Goal: Task Accomplishment & Management: Manage account settings

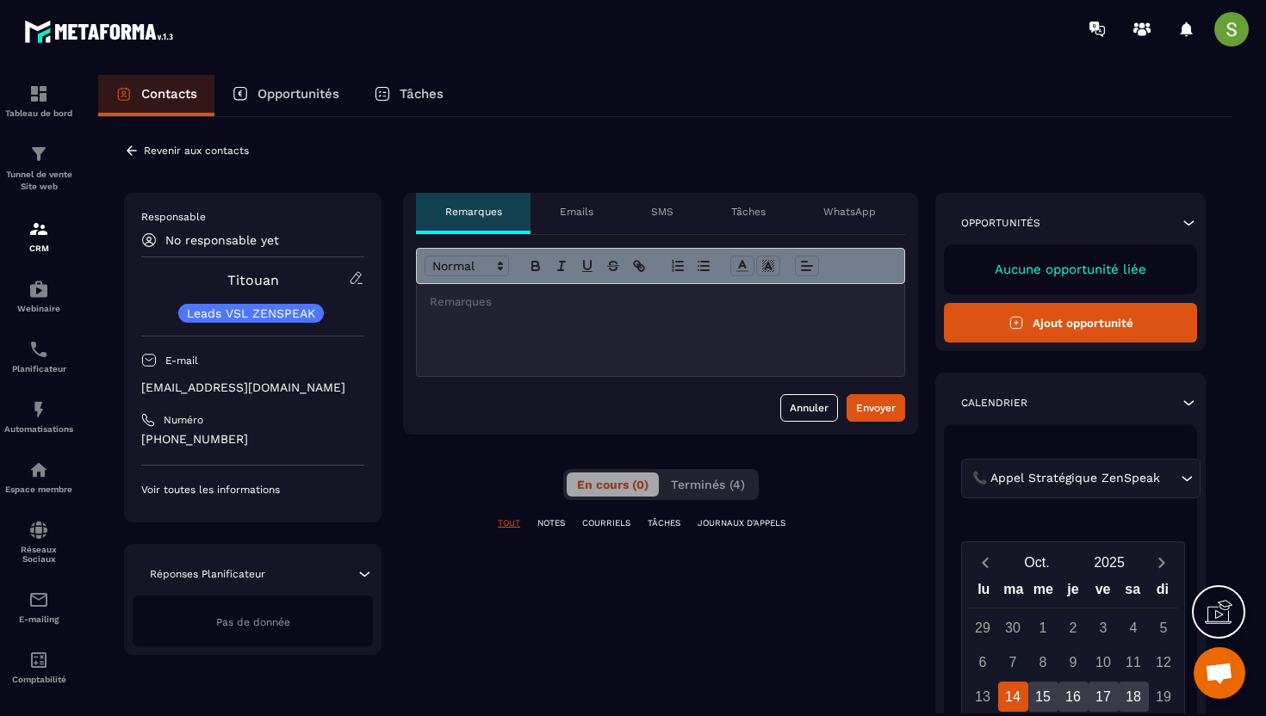
click at [200, 395] on p "[EMAIL_ADDRESS][DOMAIN_NAME]" at bounding box center [252, 388] width 223 height 16
click at [202, 392] on p "[EMAIL_ADDRESS][DOMAIN_NAME]" at bounding box center [252, 388] width 223 height 16
copy div "[EMAIL_ADDRESS][DOMAIN_NAME]"
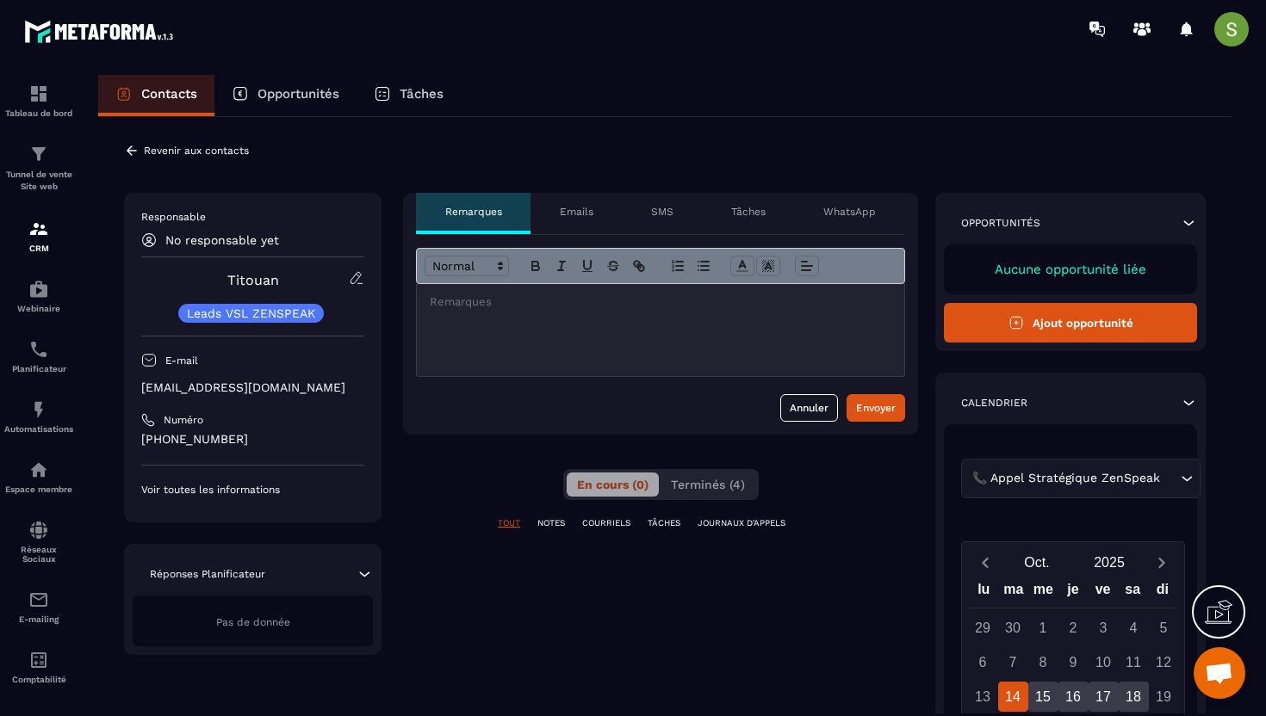
click at [129, 147] on icon at bounding box center [132, 151] width 16 height 16
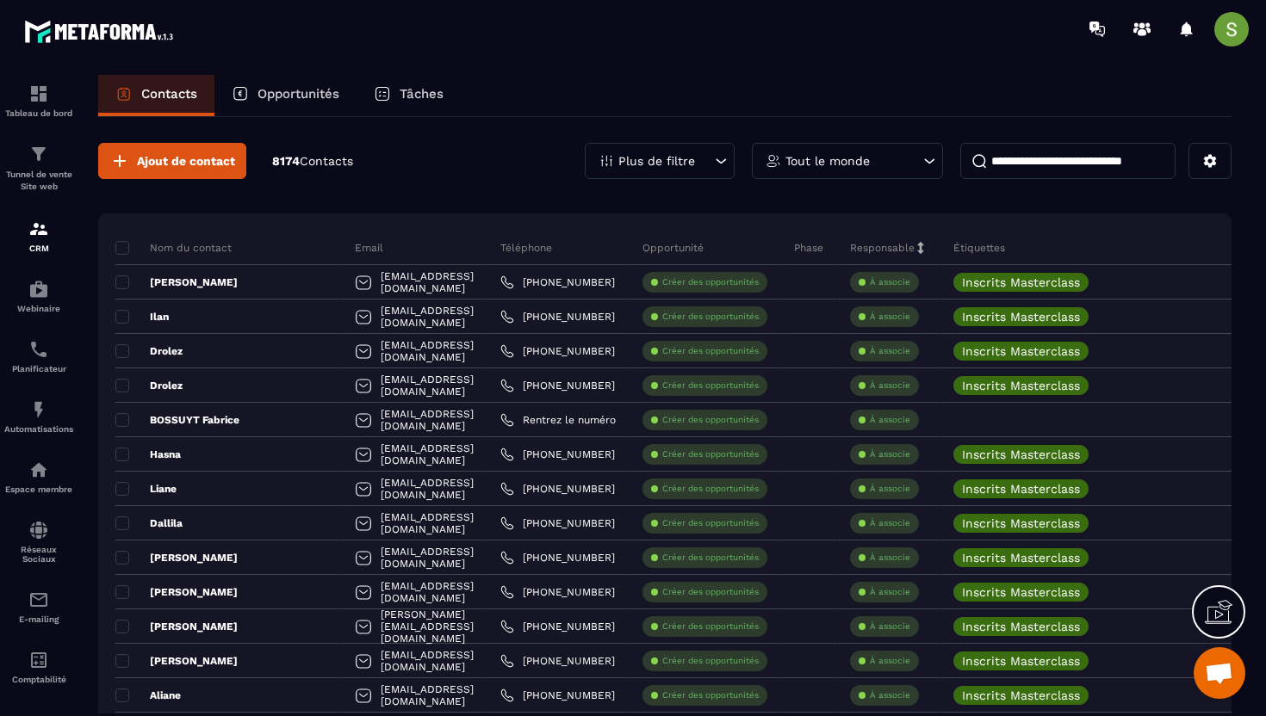
drag, startPoint x: 691, startPoint y: 130, endPoint x: 690, endPoint y: 154, distance: 24.1
click at [688, 157] on p "Plus de filtre" at bounding box center [656, 161] width 77 height 12
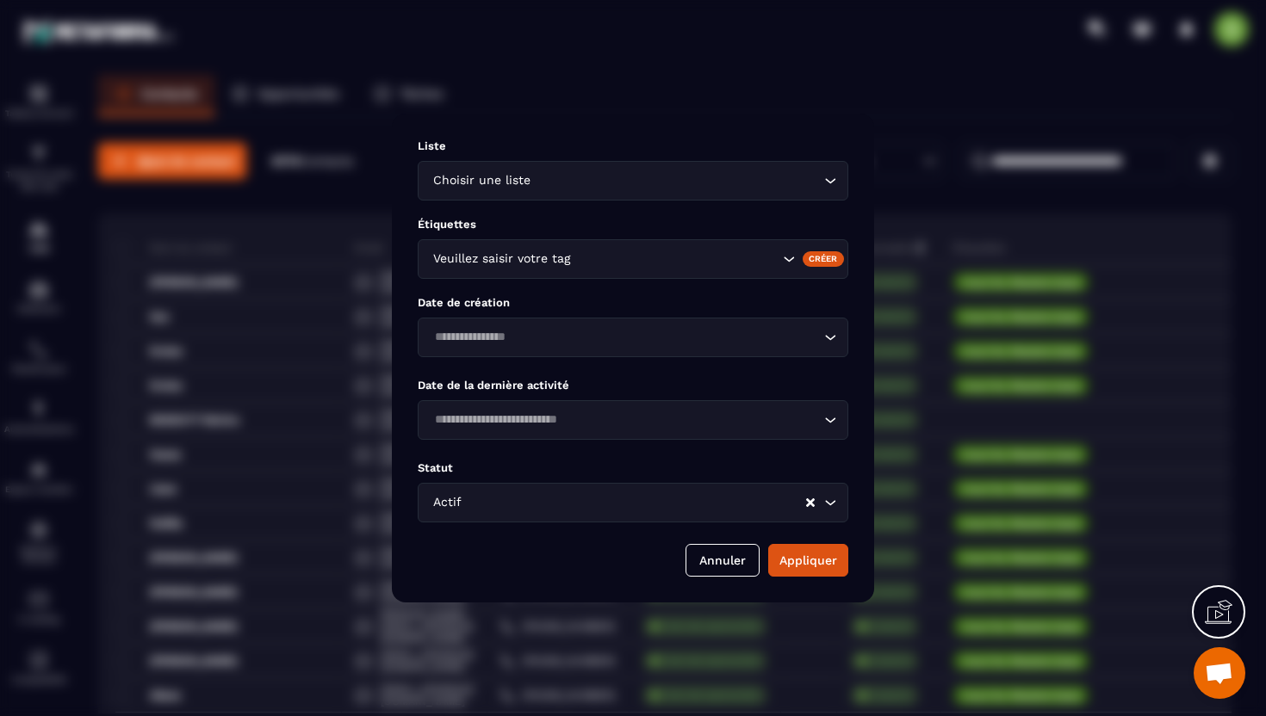
click at [594, 266] on input "Search for option" at bounding box center [676, 259] width 205 height 19
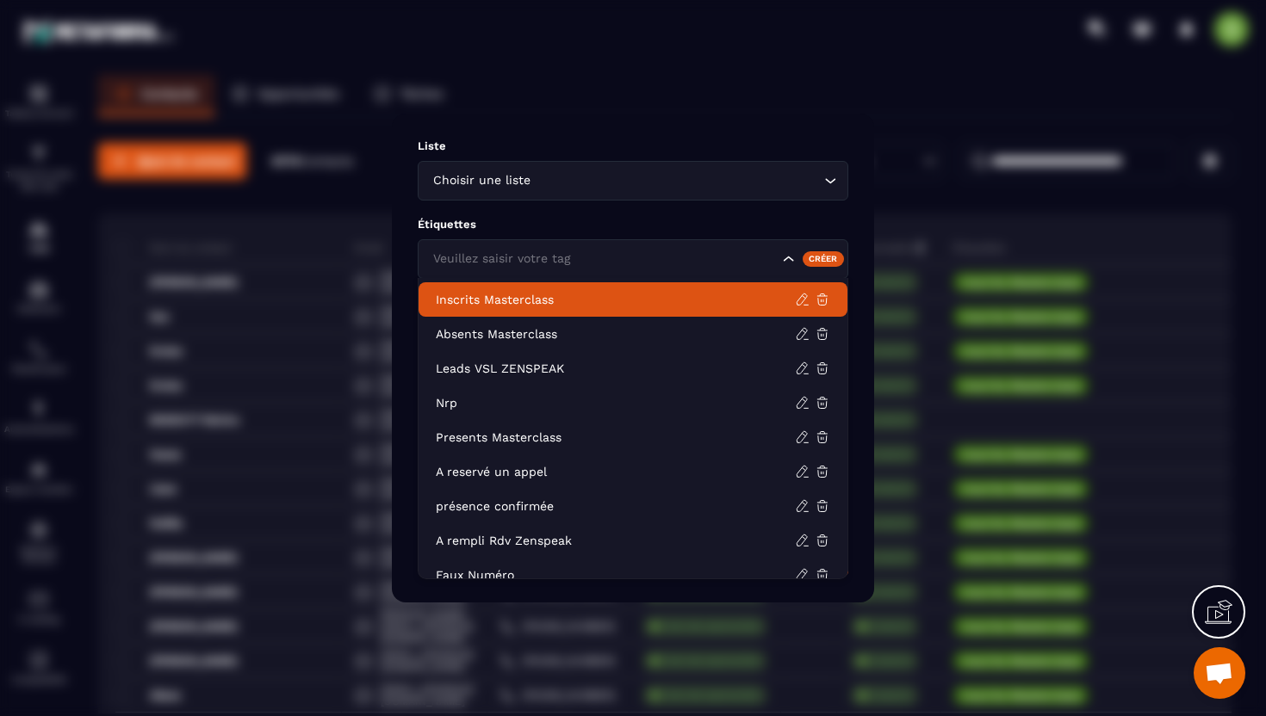
click at [563, 313] on li "Inscrits Masterclass" at bounding box center [633, 299] width 429 height 34
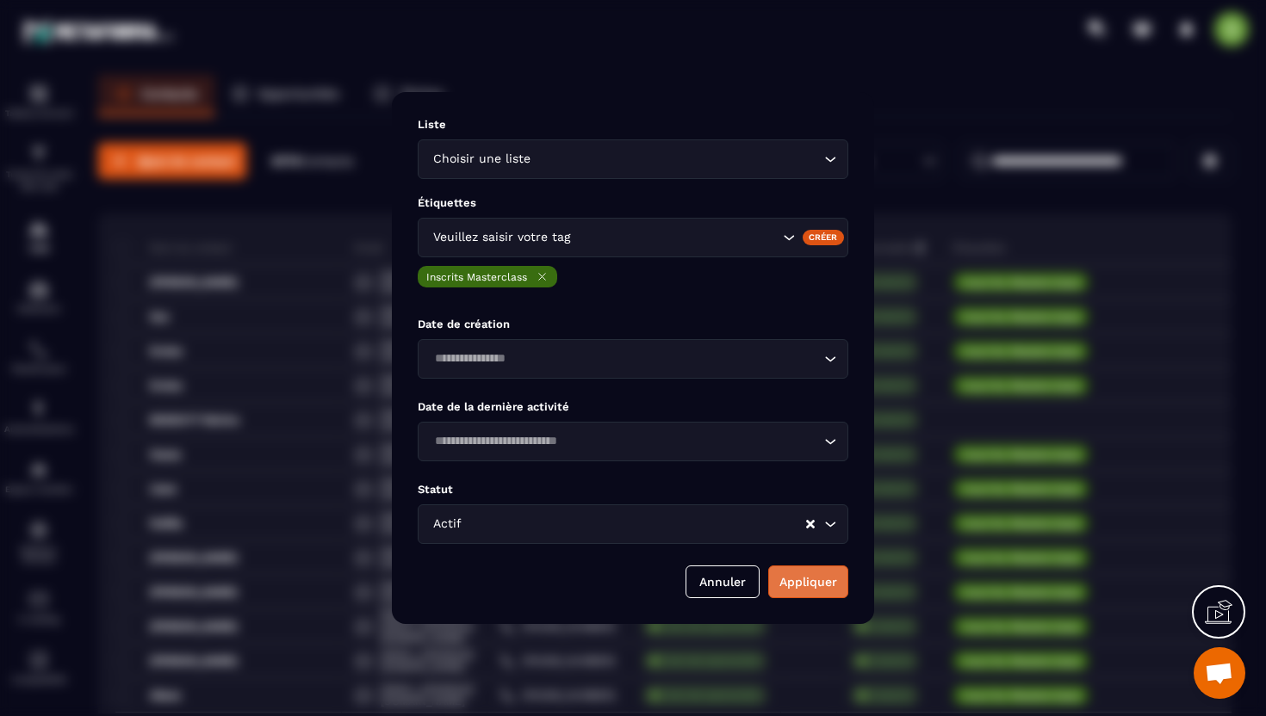
click at [798, 582] on button "Appliquer" at bounding box center [808, 582] width 80 height 33
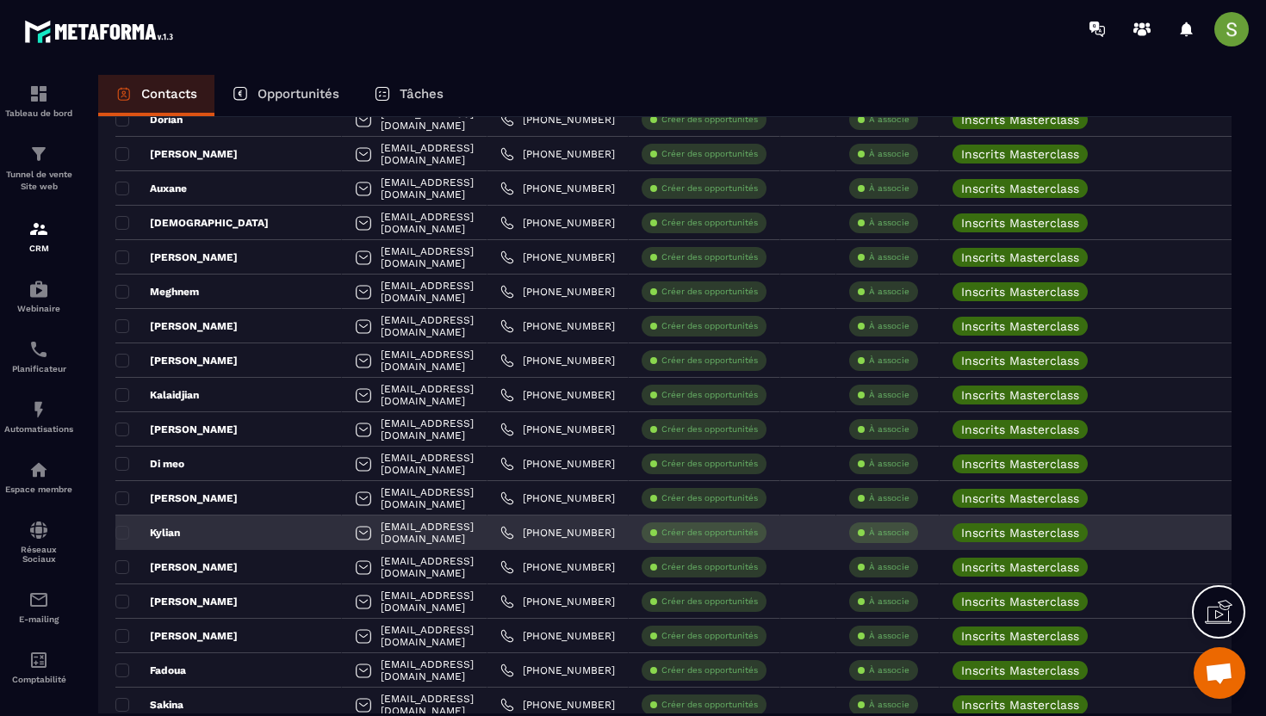
scroll to position [2063, 0]
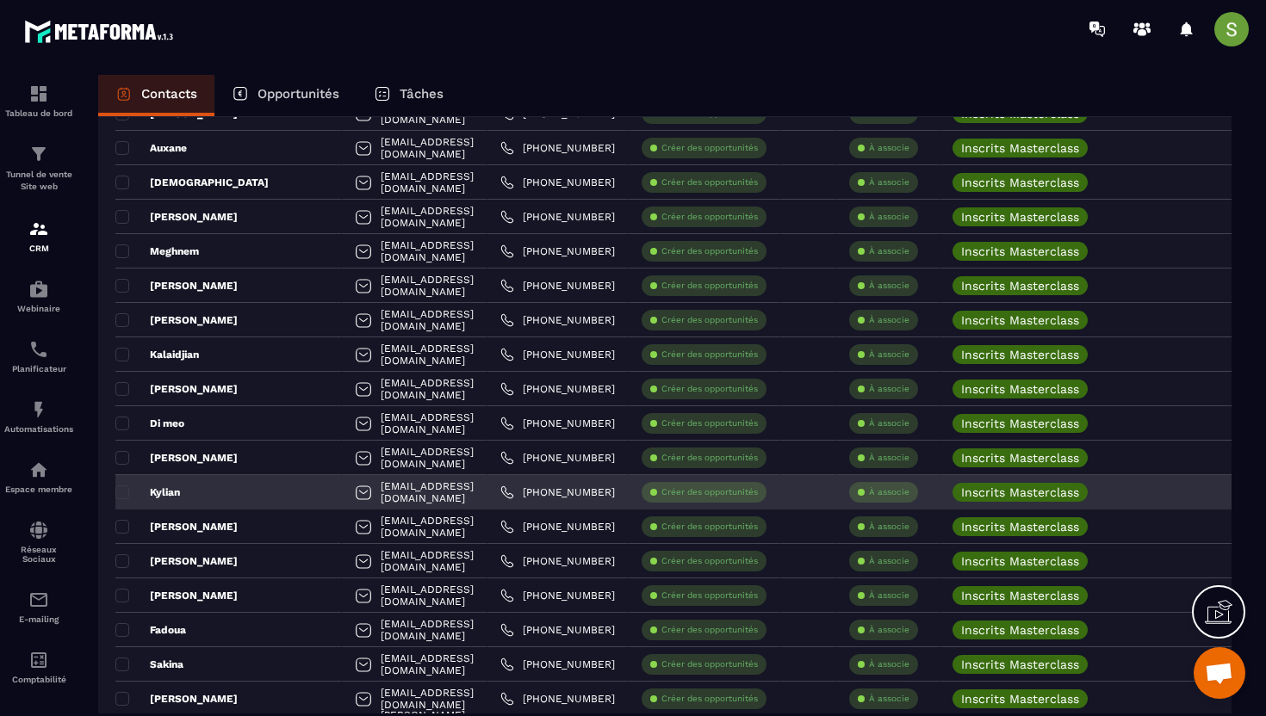
click at [342, 499] on div "[EMAIL_ADDRESS][DOMAIN_NAME]" at bounding box center [415, 492] width 146 height 34
copy tr "[EMAIL_ADDRESS][DOMAIN_NAME]"
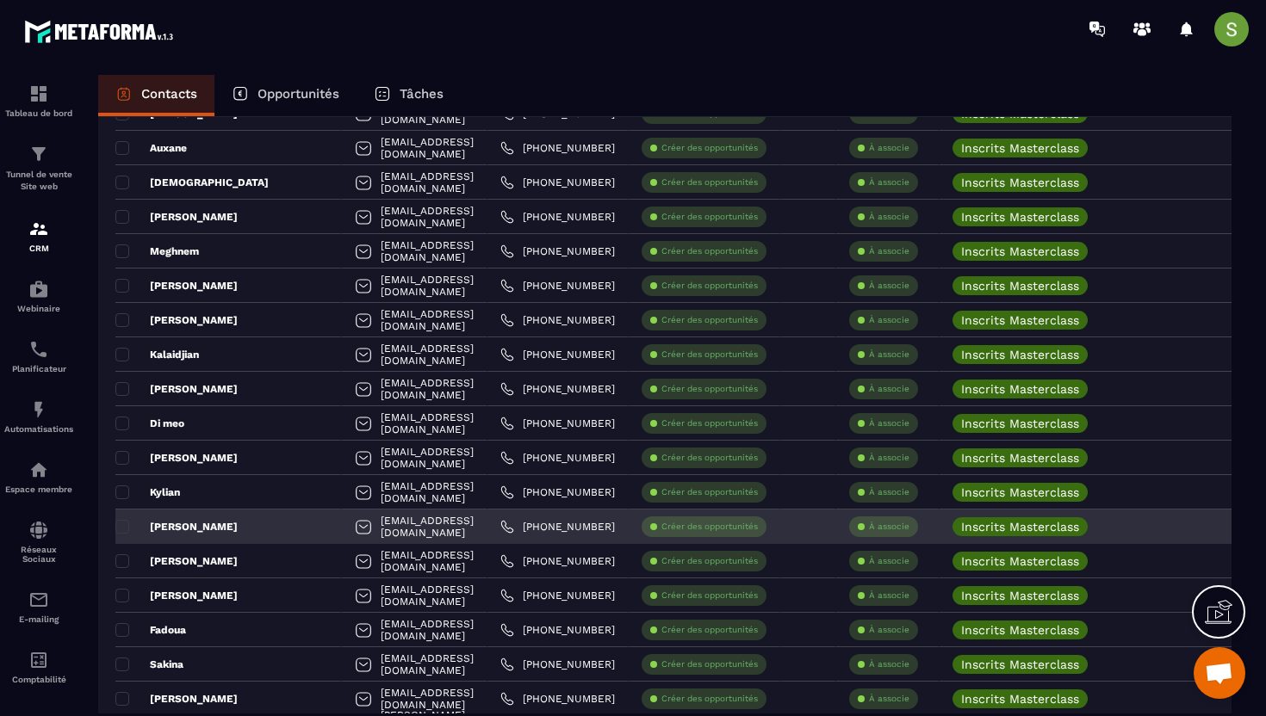
click at [342, 528] on div "[EMAIL_ADDRESS][DOMAIN_NAME]" at bounding box center [415, 527] width 146 height 34
copy tr "[EMAIL_ADDRESS][DOMAIN_NAME]"
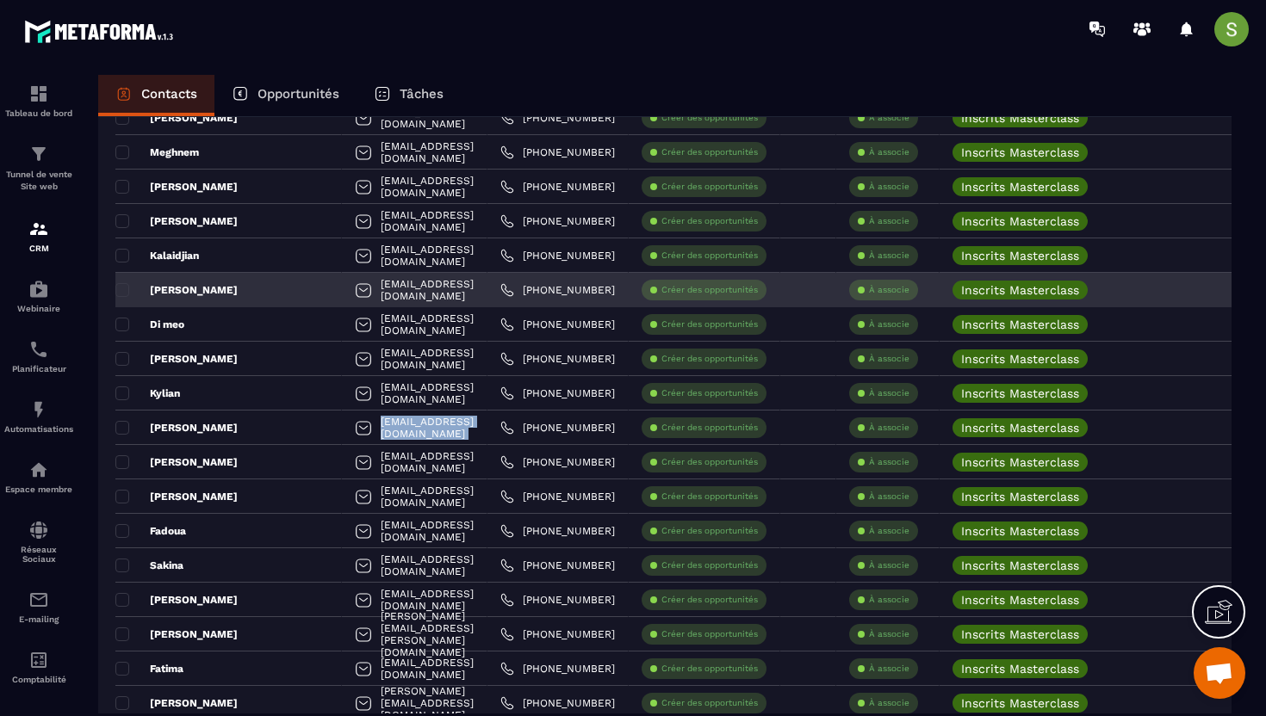
scroll to position [2239, 0]
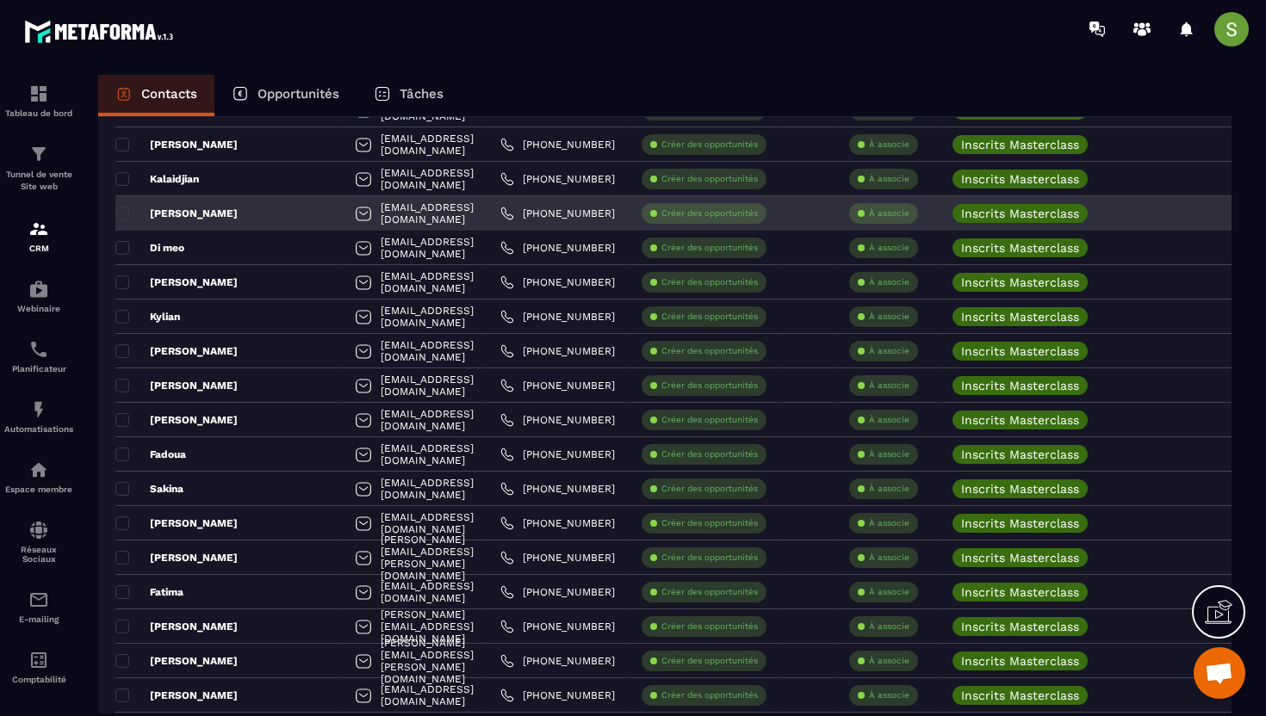
click at [357, 389] on div "[EMAIL_ADDRESS][DOMAIN_NAME]" at bounding box center [415, 386] width 146 height 34
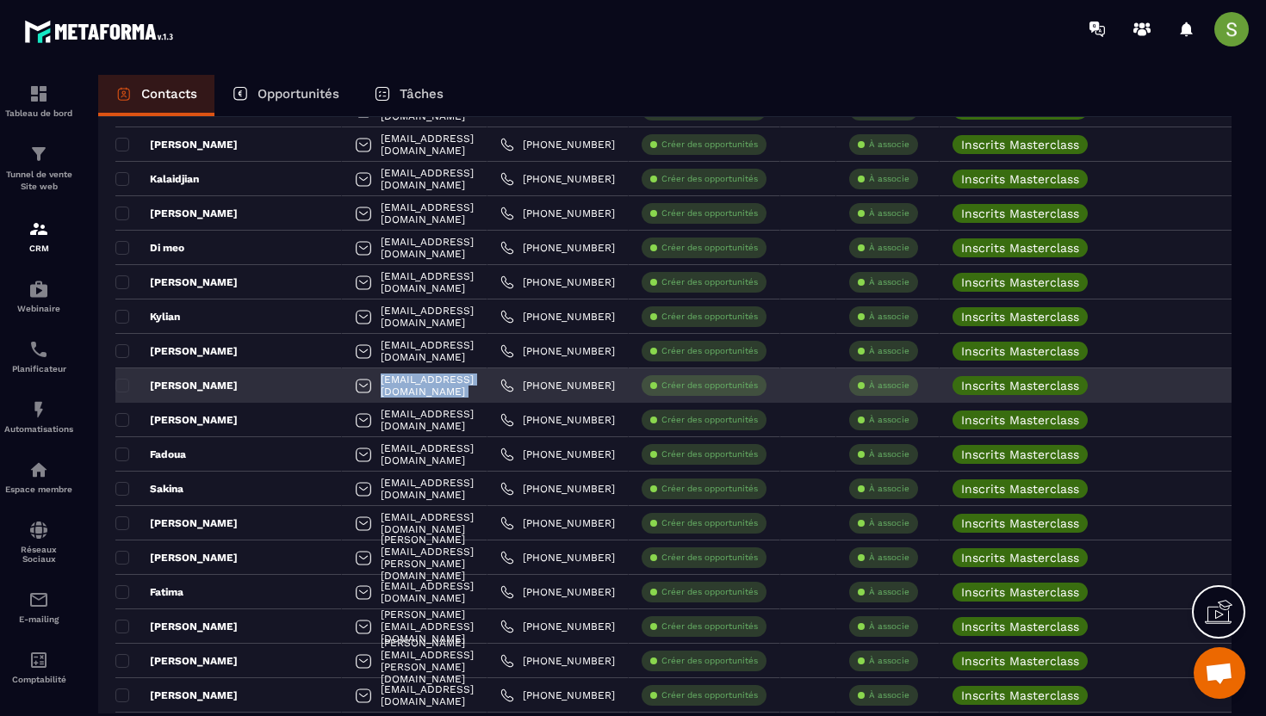
copy tr "[EMAIL_ADDRESS][DOMAIN_NAME]"
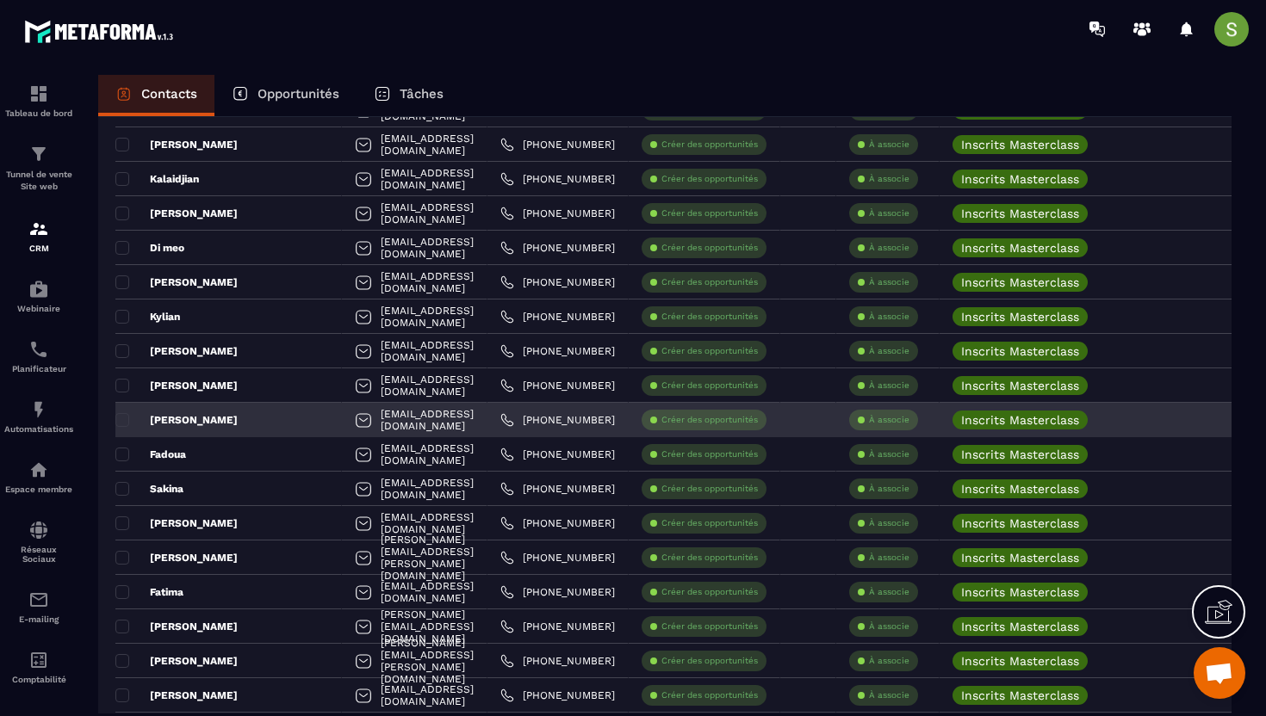
click at [342, 418] on div "[EMAIL_ADDRESS][DOMAIN_NAME]" at bounding box center [415, 420] width 146 height 34
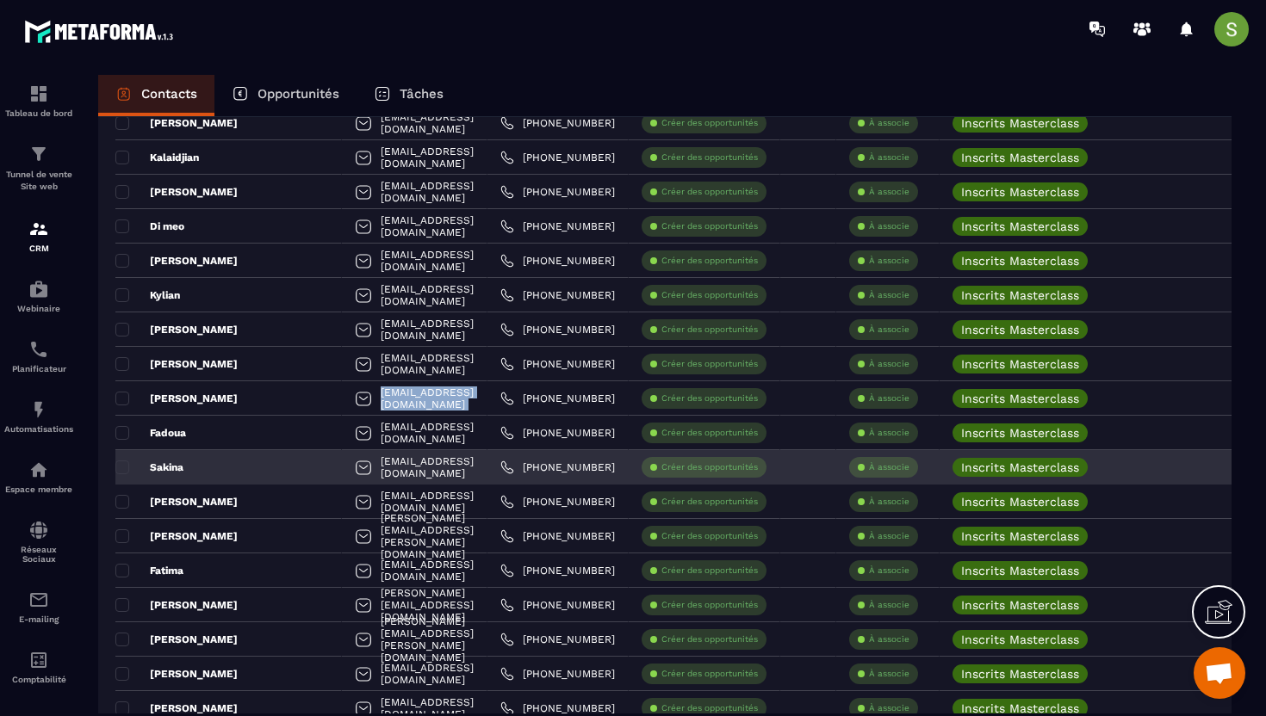
scroll to position [2267, 0]
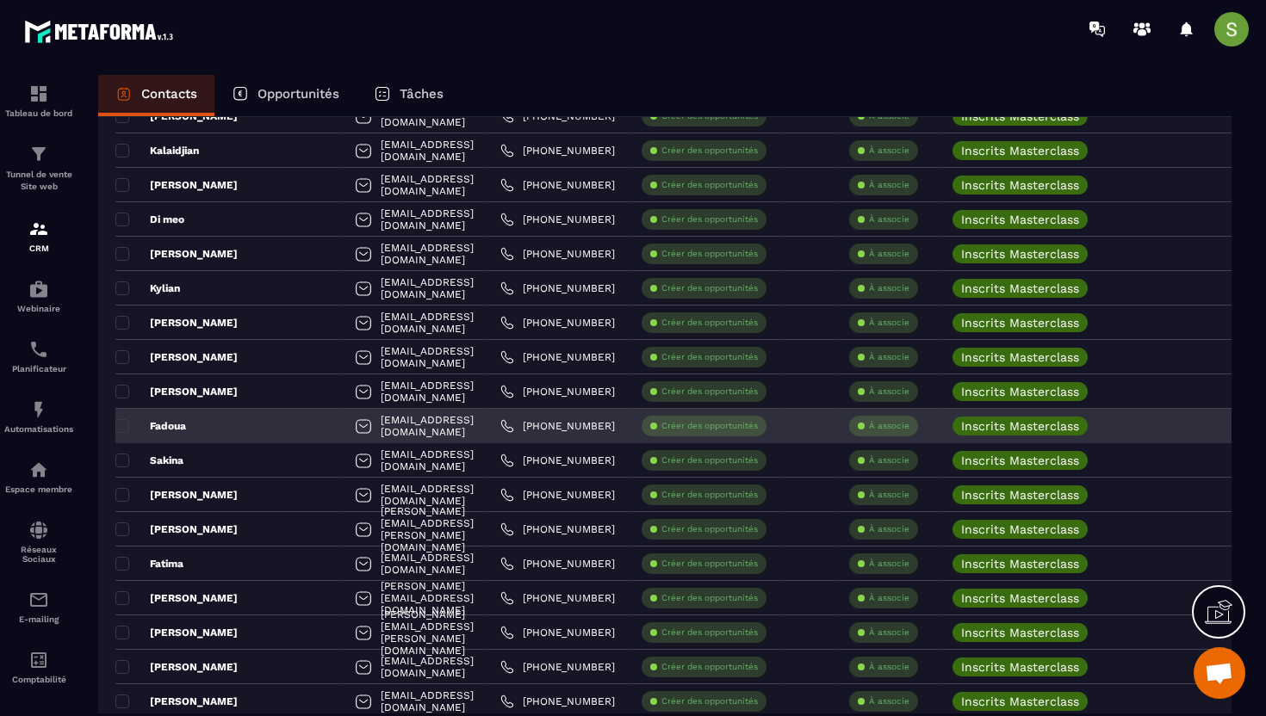
click at [350, 430] on div "[EMAIL_ADDRESS][DOMAIN_NAME]" at bounding box center [415, 426] width 146 height 34
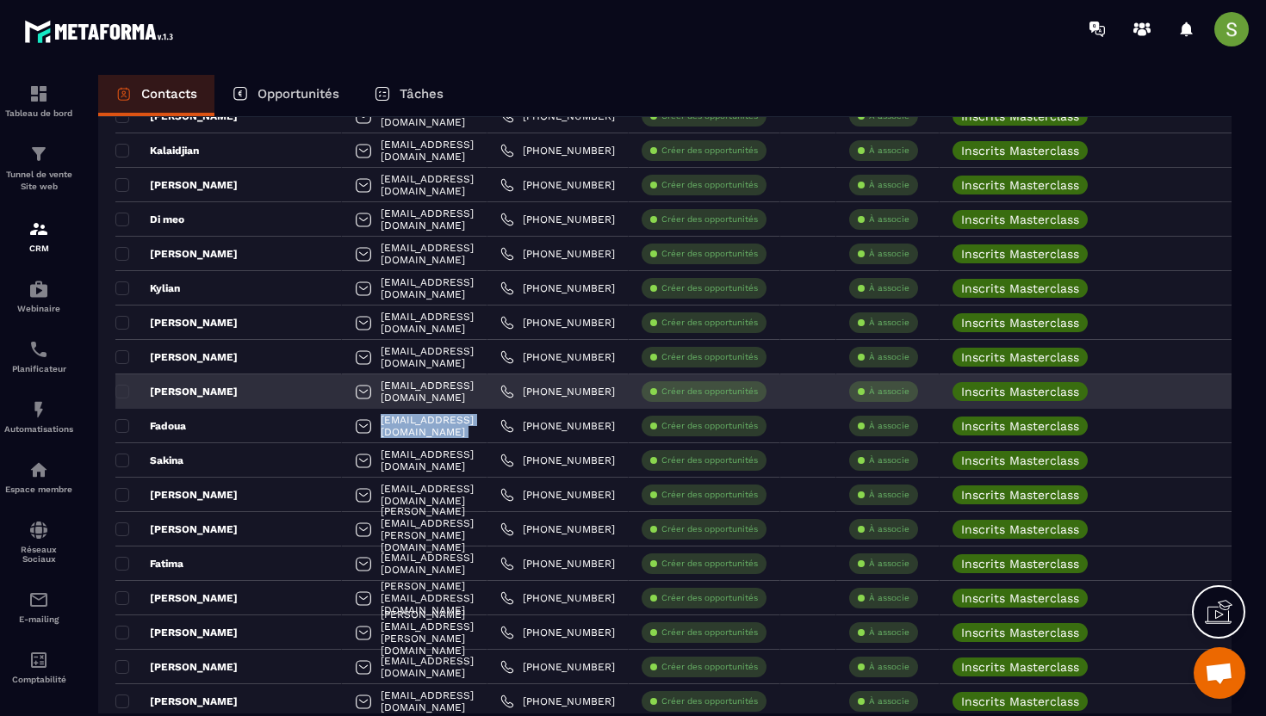
copy tr "[EMAIL_ADDRESS][DOMAIN_NAME]"
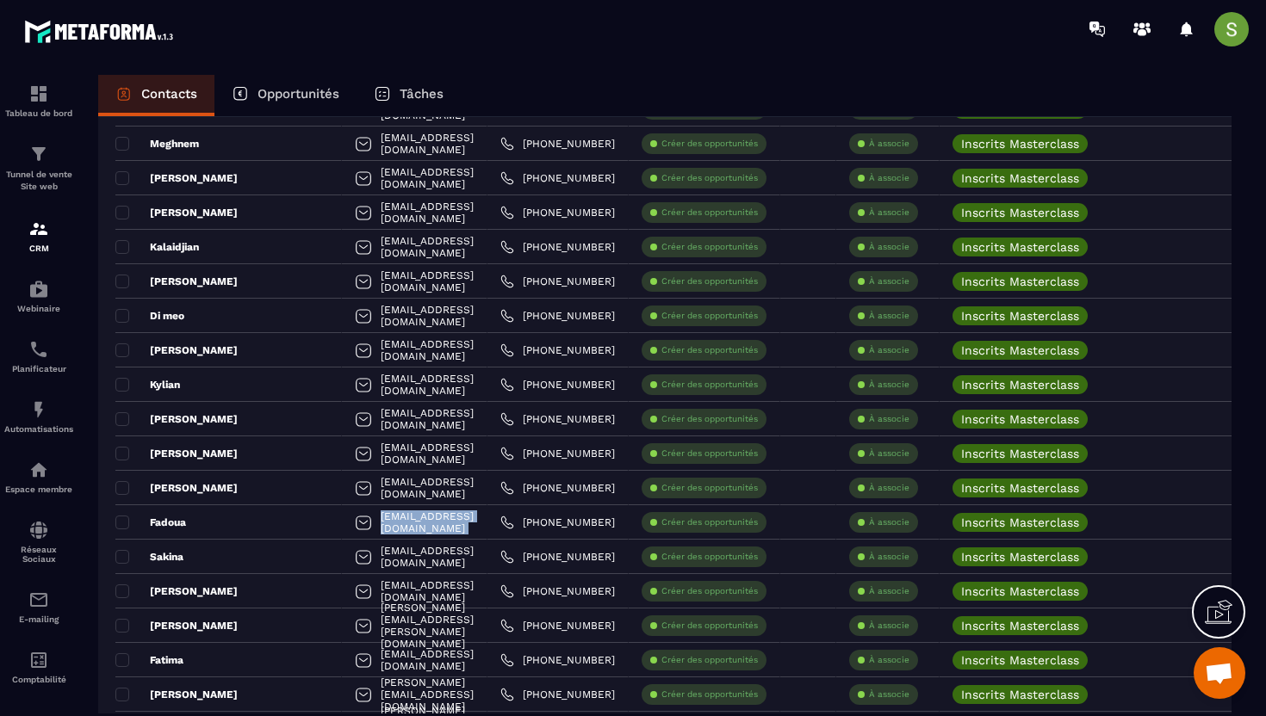
scroll to position [2219, 0]
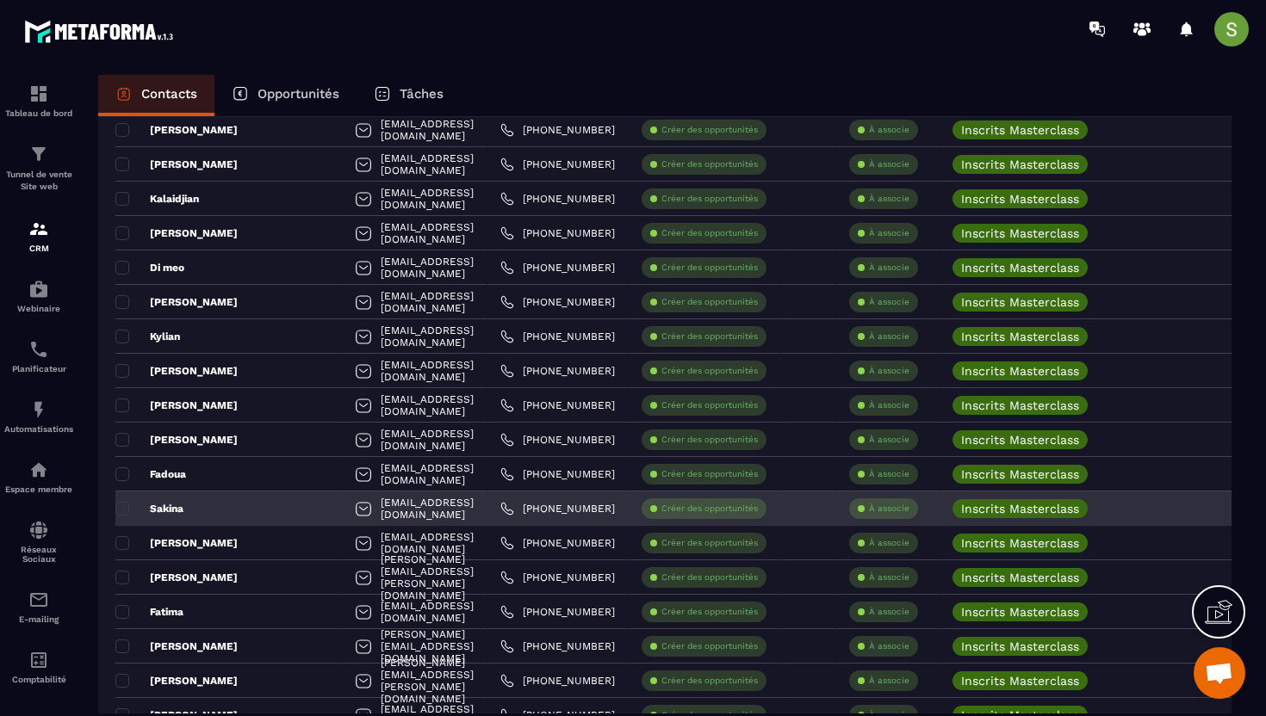
click at [362, 515] on div "[EMAIL_ADDRESS][DOMAIN_NAME]" at bounding box center [415, 509] width 146 height 34
copy tr "[EMAIL_ADDRESS][DOMAIN_NAME]"
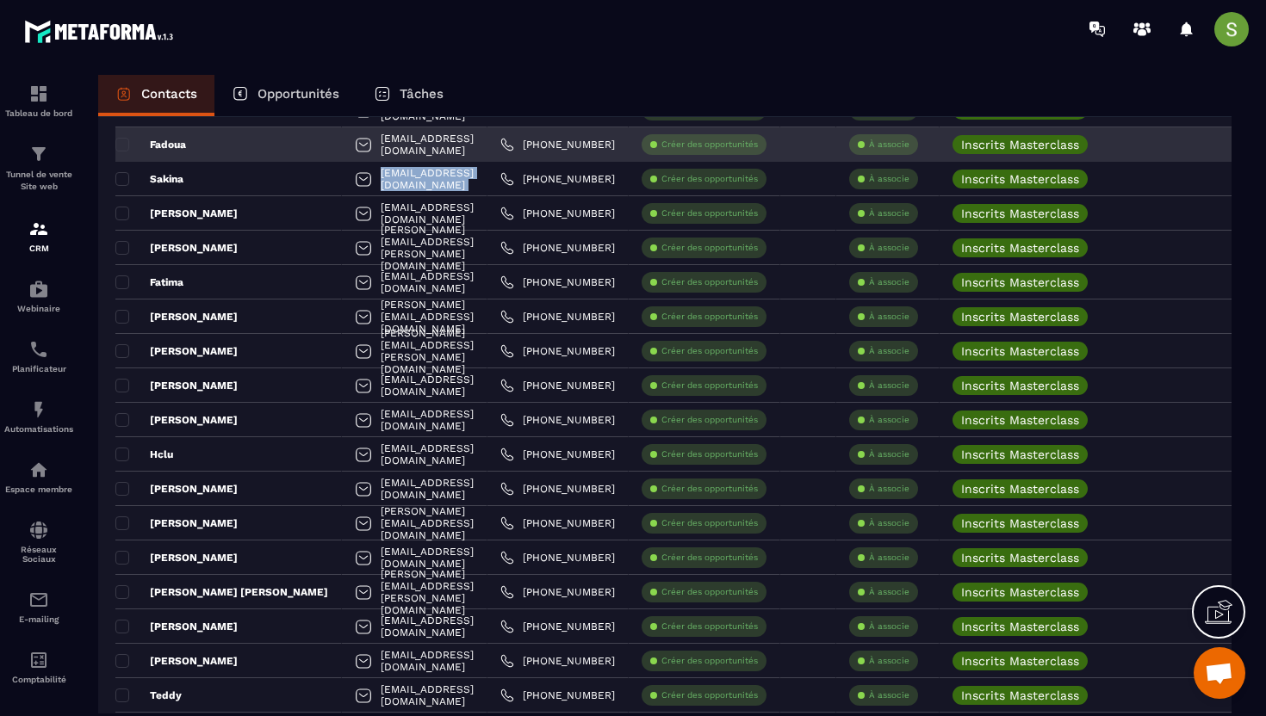
scroll to position [2519, 0]
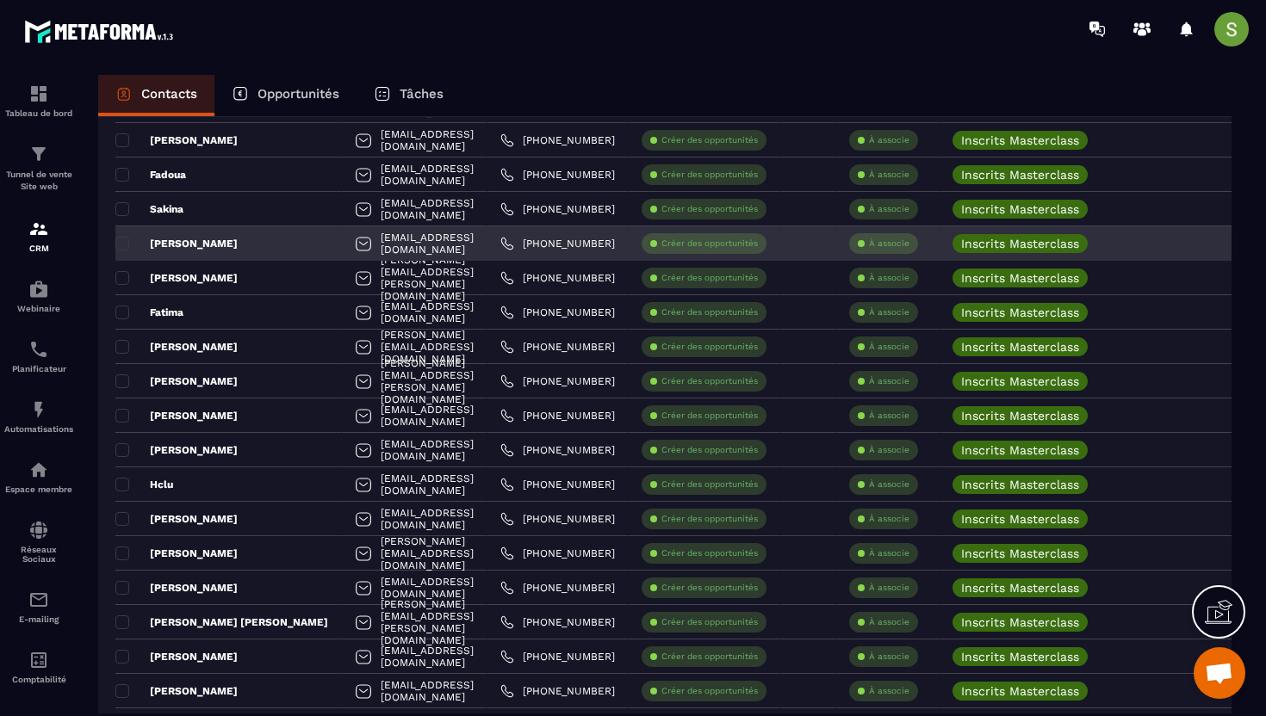
click at [380, 244] on div "[EMAIL_ADDRESS][DOMAIN_NAME]" at bounding box center [415, 243] width 146 height 34
copy tr "[EMAIL_ADDRESS][DOMAIN_NAME]"
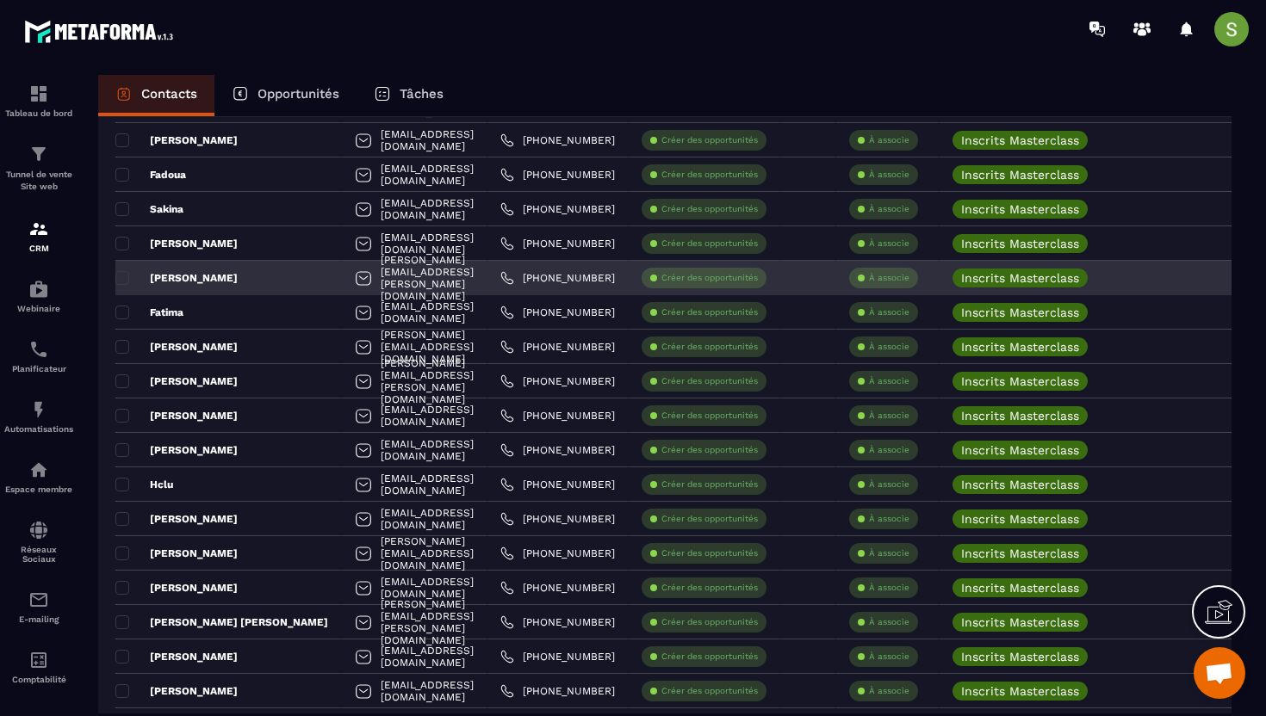
click at [342, 282] on div "[PERSON_NAME][EMAIL_ADDRESS][PERSON_NAME][DOMAIN_NAME]" at bounding box center [415, 278] width 146 height 34
copy tr "[PERSON_NAME][EMAIL_ADDRESS][PERSON_NAME][DOMAIN_NAME]"
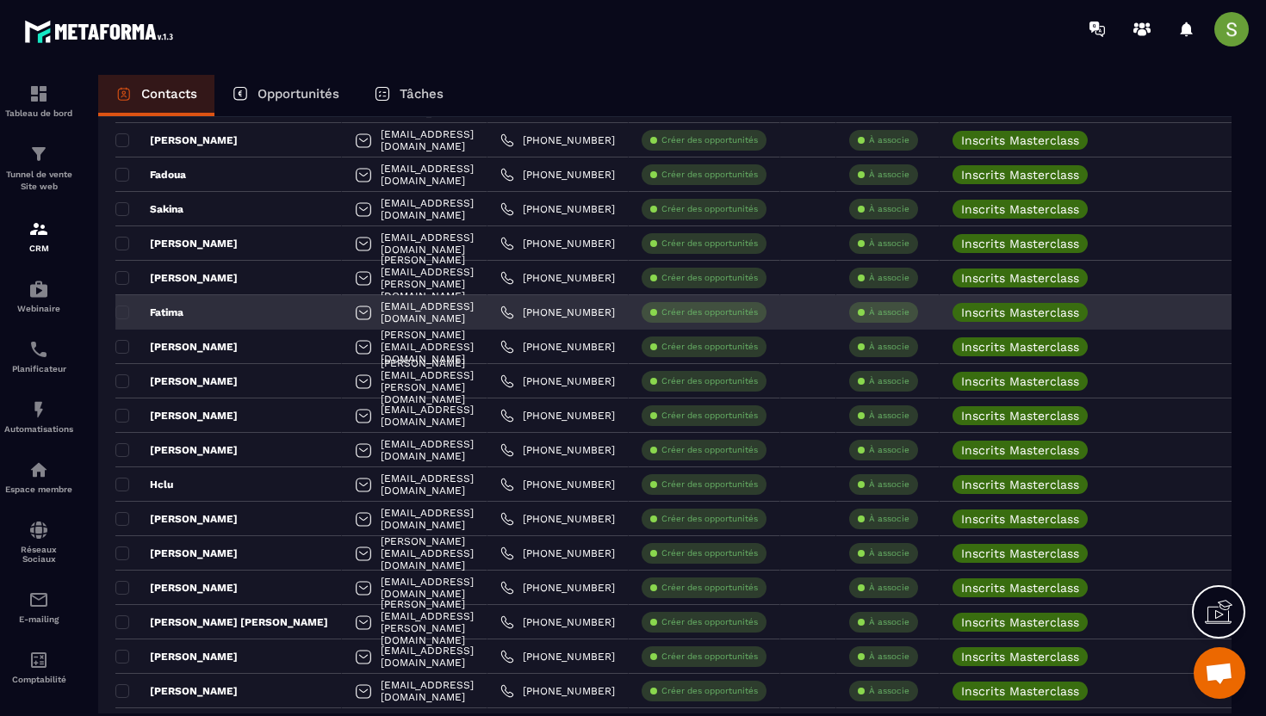
click at [342, 313] on div "[EMAIL_ADDRESS][DOMAIN_NAME]" at bounding box center [415, 312] width 146 height 34
copy tr "[EMAIL_ADDRESS][DOMAIN_NAME]"
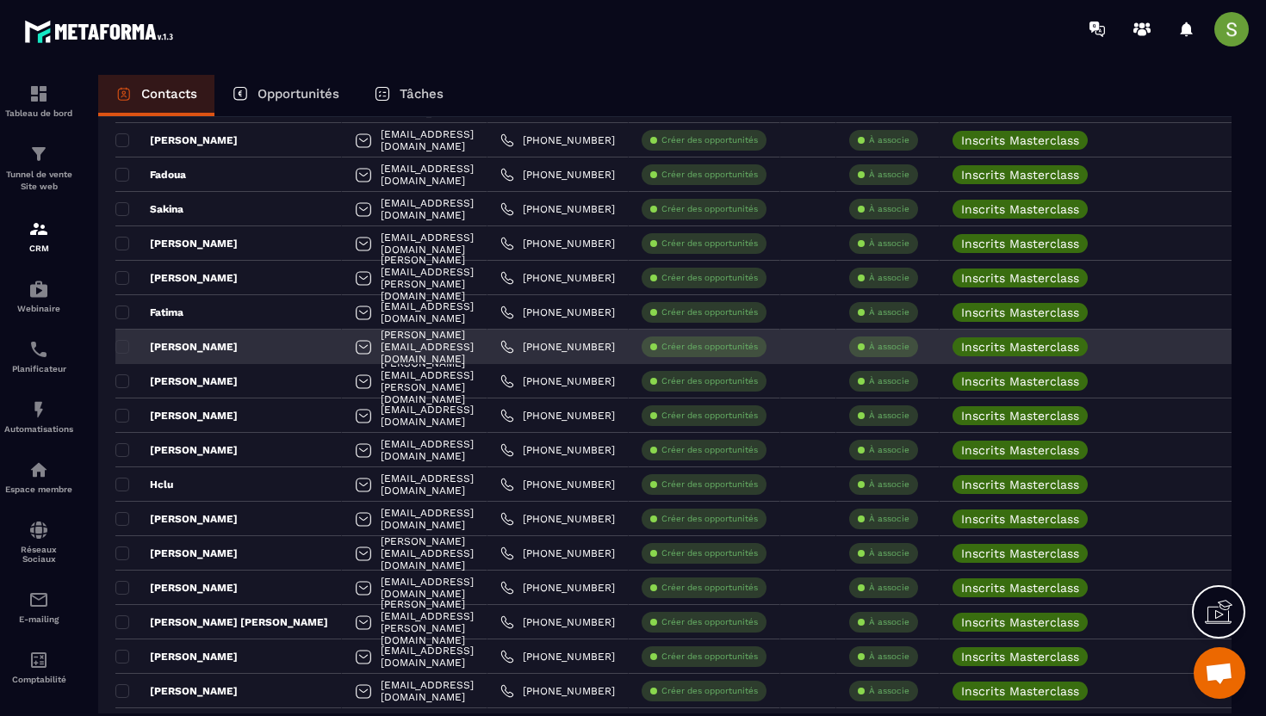
click at [342, 357] on div "[PERSON_NAME][EMAIL_ADDRESS][DOMAIN_NAME]" at bounding box center [415, 347] width 146 height 34
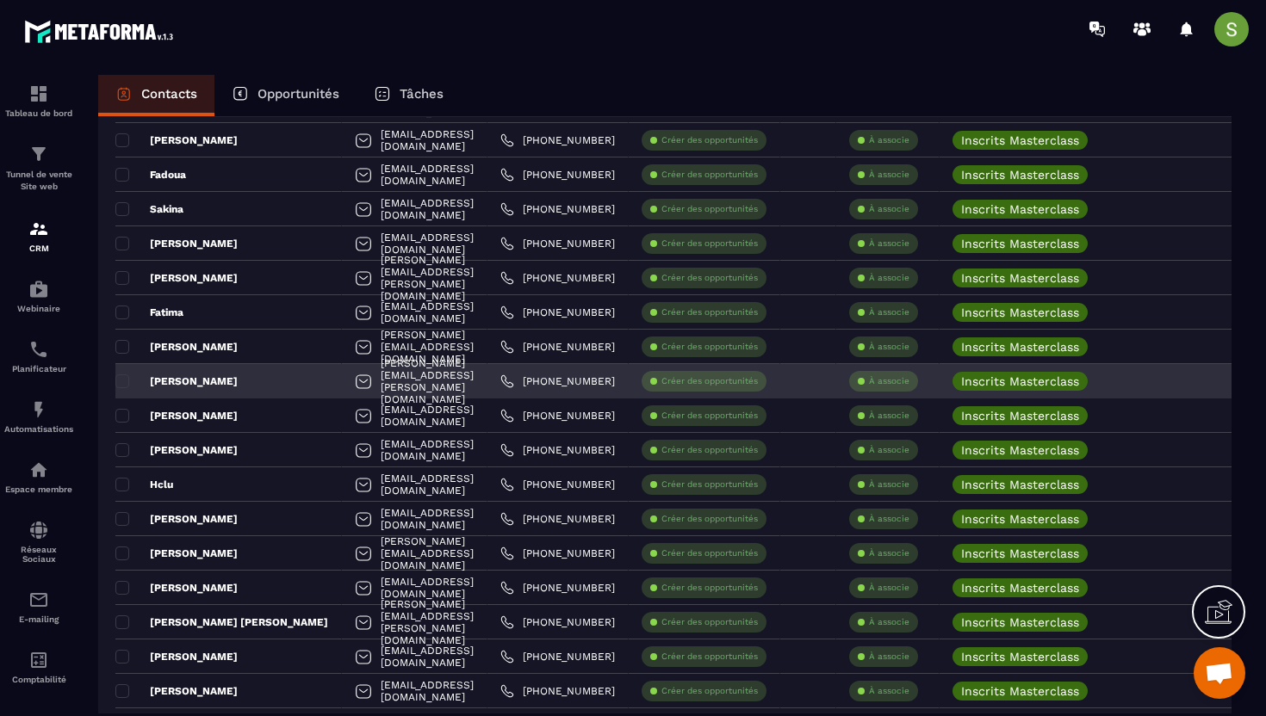
click at [372, 381] on div "[PERSON_NAME][EMAIL_ADDRESS][PERSON_NAME][DOMAIN_NAME]" at bounding box center [415, 381] width 146 height 34
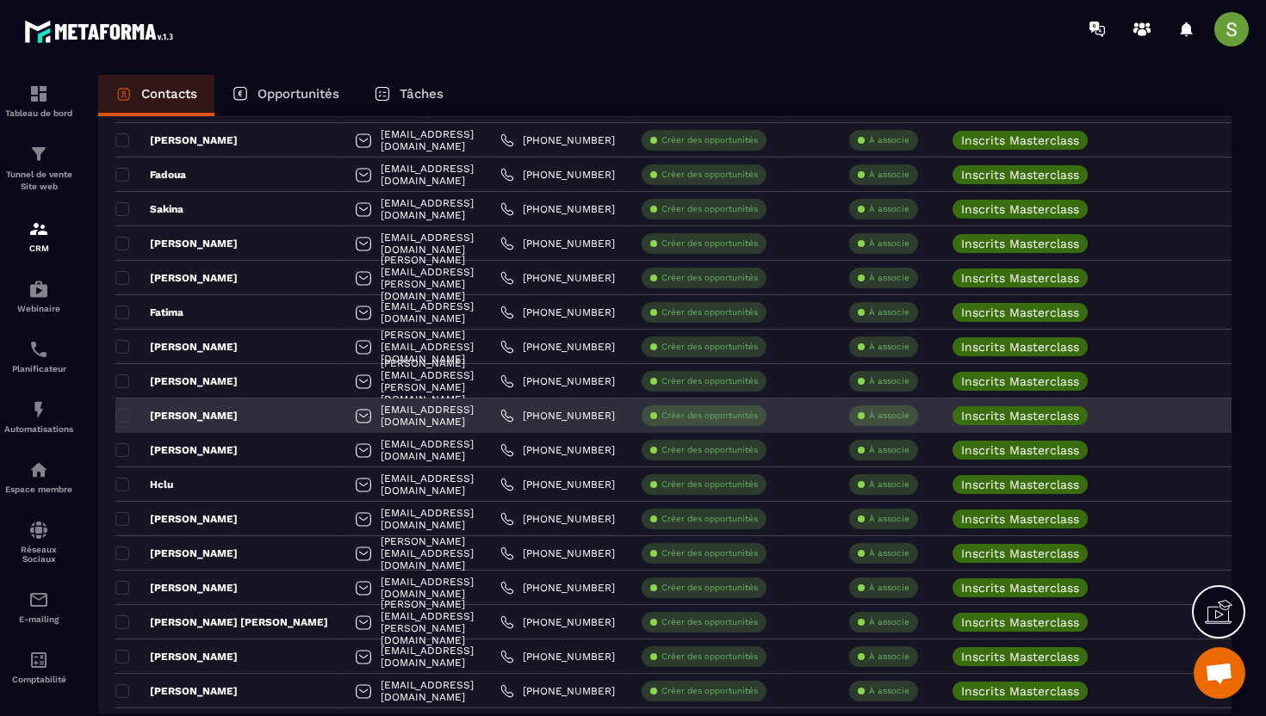
click at [346, 412] on div "[EMAIL_ADDRESS][DOMAIN_NAME]" at bounding box center [415, 416] width 146 height 34
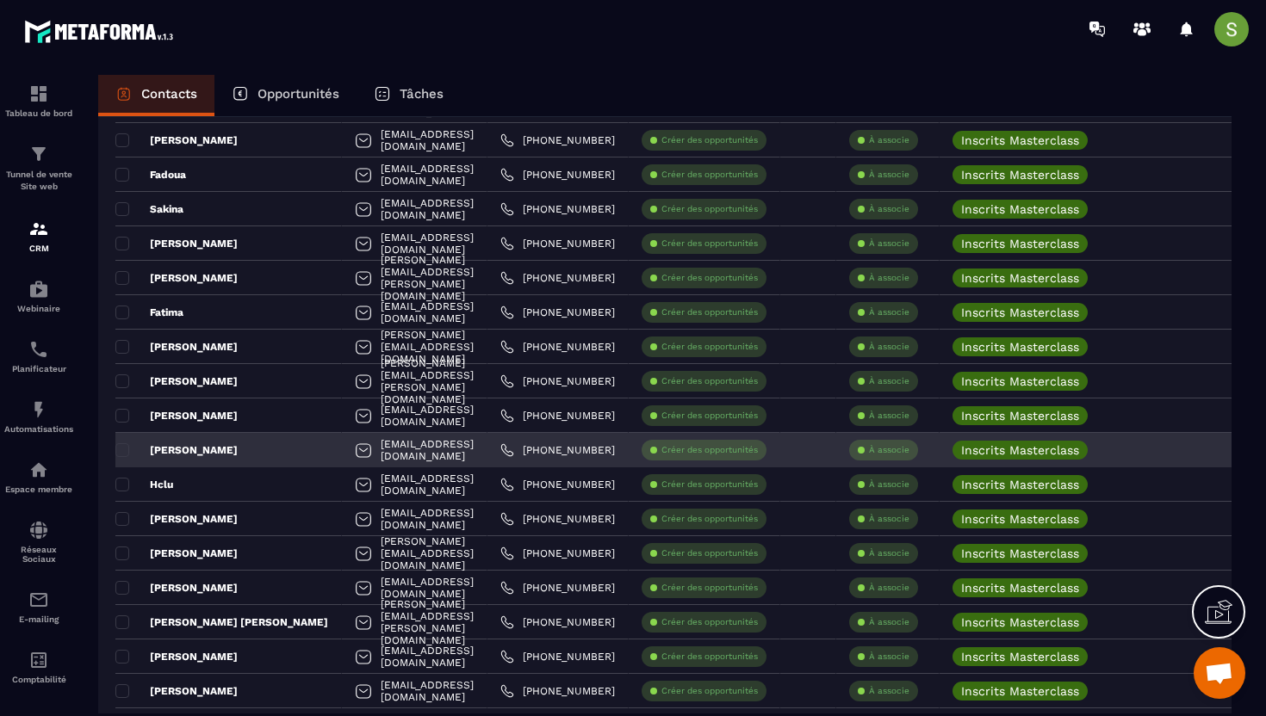
click at [363, 452] on div "[EMAIL_ADDRESS][DOMAIN_NAME]" at bounding box center [415, 450] width 146 height 34
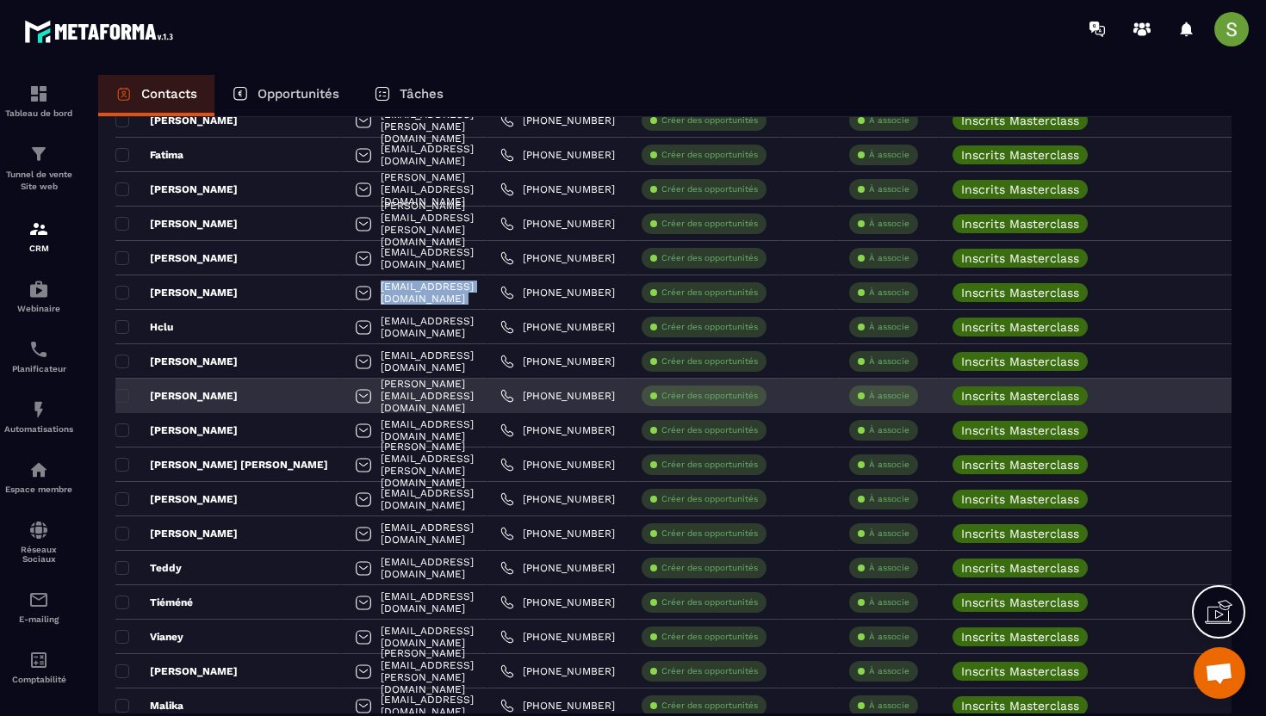
scroll to position [2690, 0]
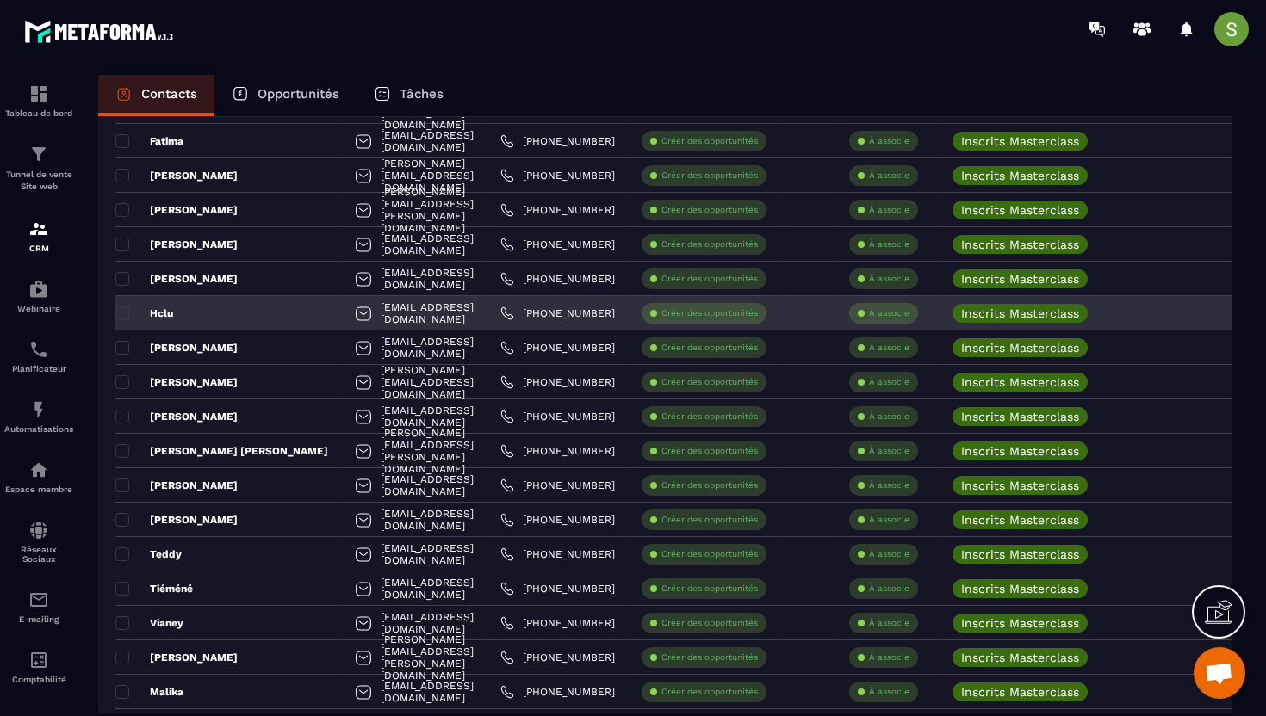
click at [376, 309] on div "[EMAIL_ADDRESS][DOMAIN_NAME]" at bounding box center [415, 313] width 146 height 34
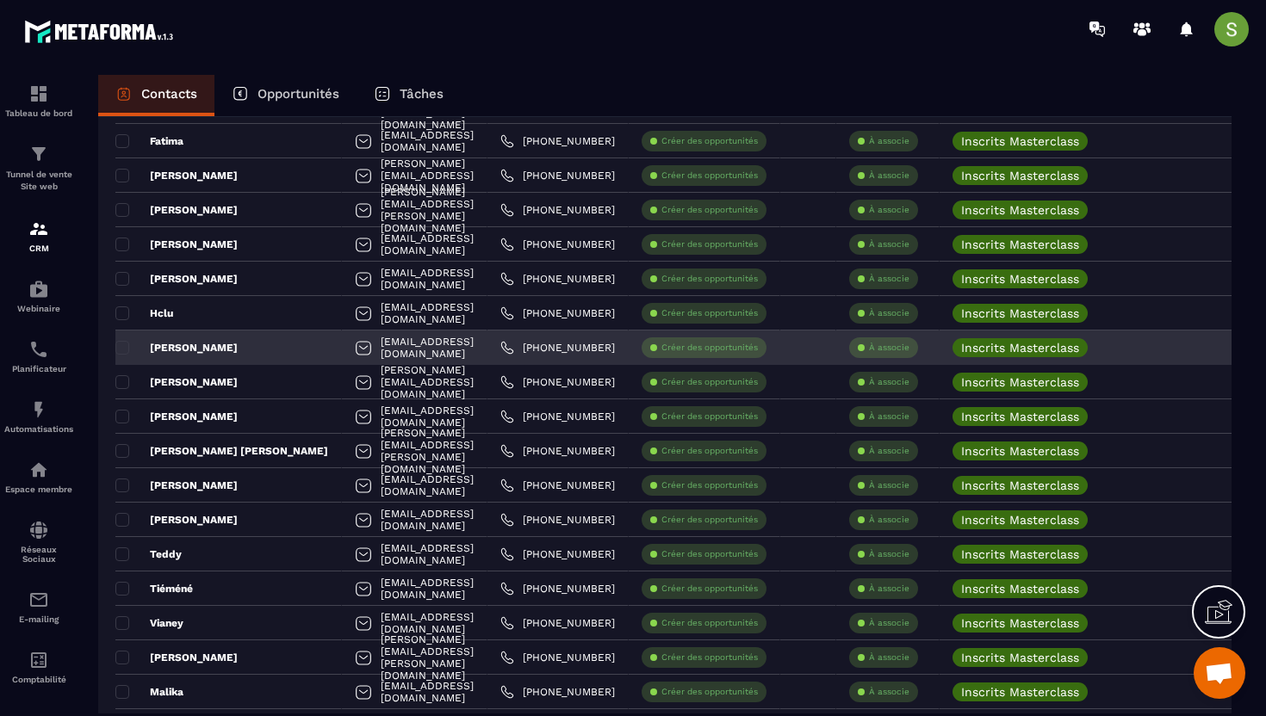
click at [366, 348] on div "[EMAIL_ADDRESS][DOMAIN_NAME]" at bounding box center [415, 348] width 146 height 34
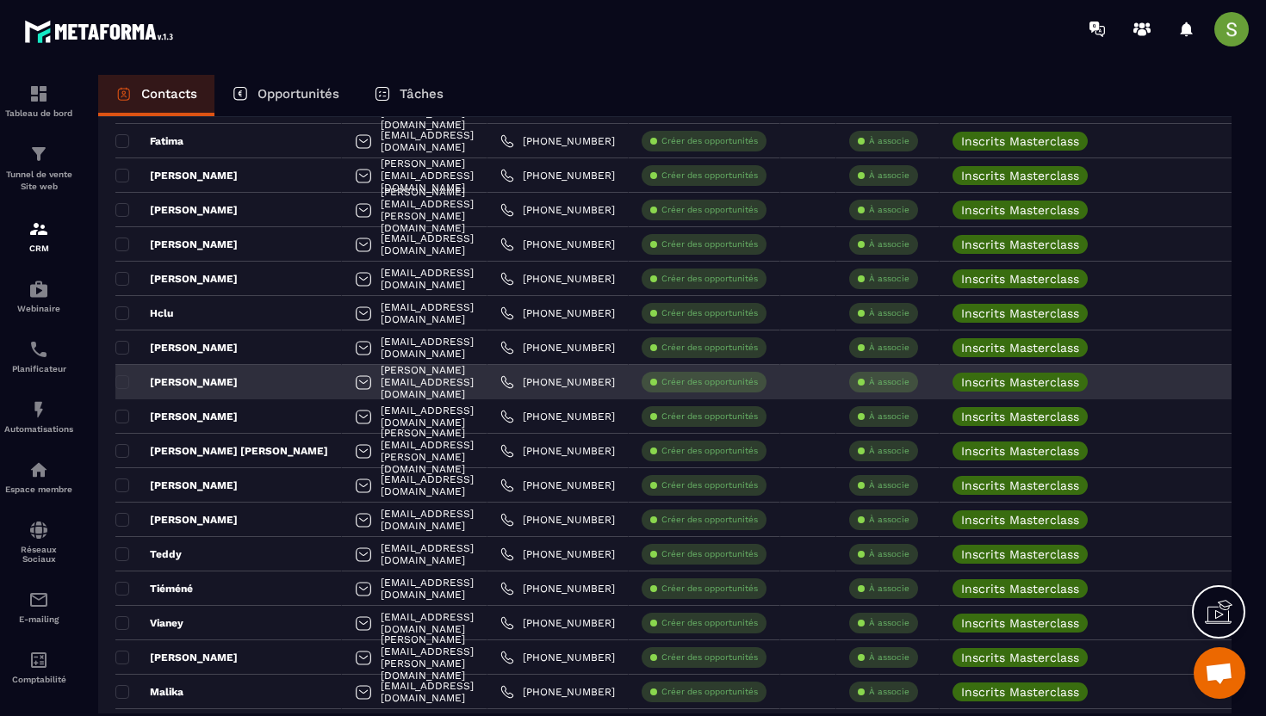
click at [384, 388] on div "[PERSON_NAME][EMAIL_ADDRESS][DOMAIN_NAME]" at bounding box center [415, 382] width 146 height 34
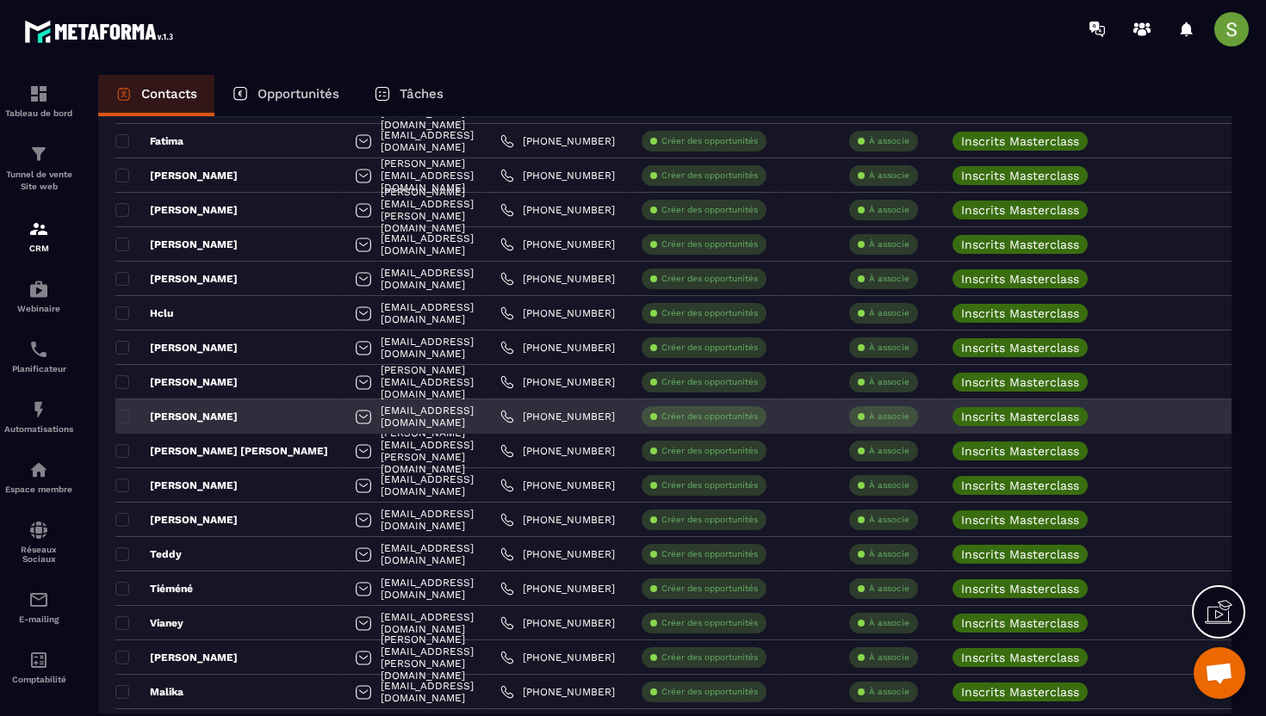
click at [384, 418] on div "[EMAIL_ADDRESS][DOMAIN_NAME]" at bounding box center [415, 417] width 146 height 34
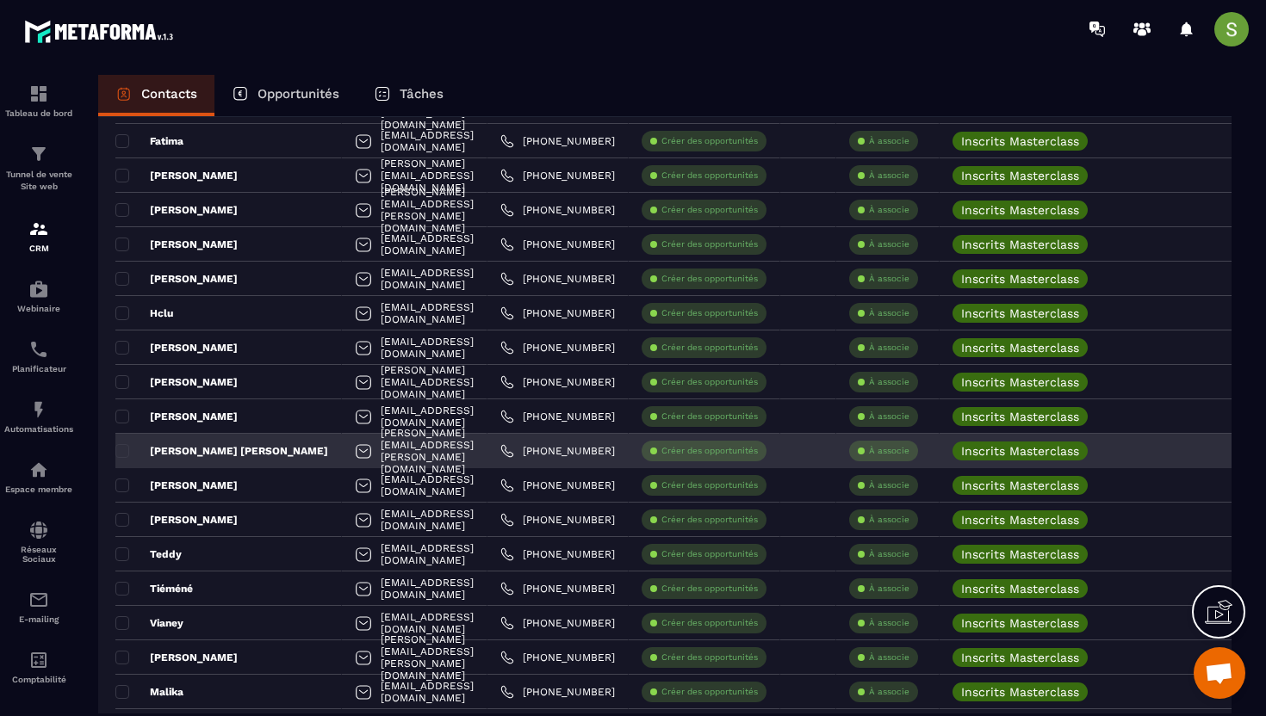
click at [381, 449] on div "[PERSON_NAME][EMAIL_ADDRESS][PERSON_NAME][DOMAIN_NAME]" at bounding box center [415, 451] width 146 height 34
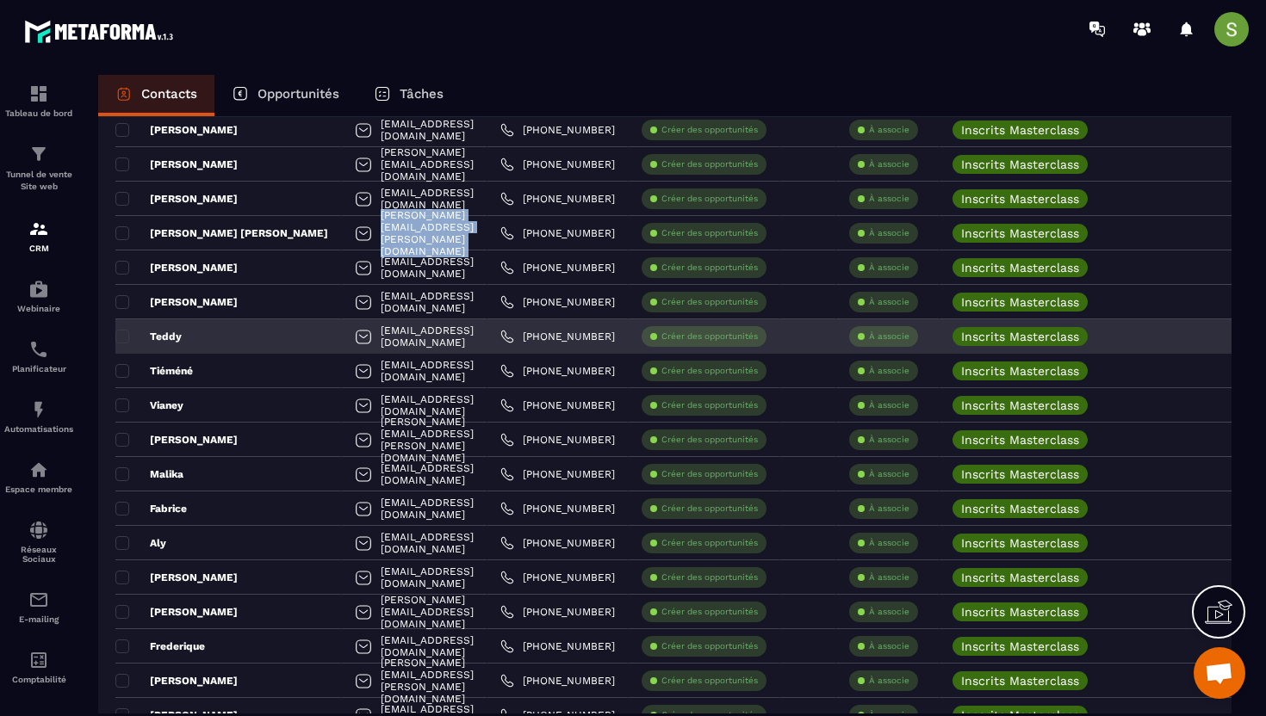
scroll to position [2921, 0]
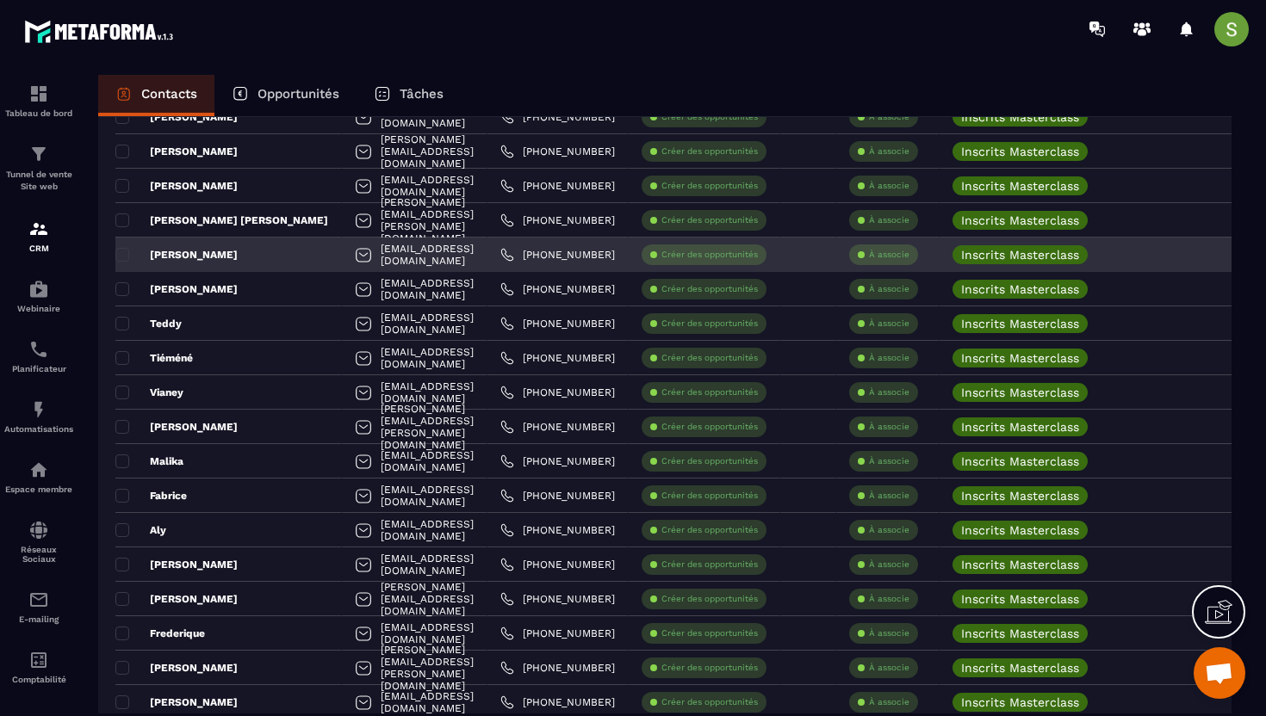
click at [381, 257] on div "[EMAIL_ADDRESS][DOMAIN_NAME]" at bounding box center [415, 255] width 146 height 34
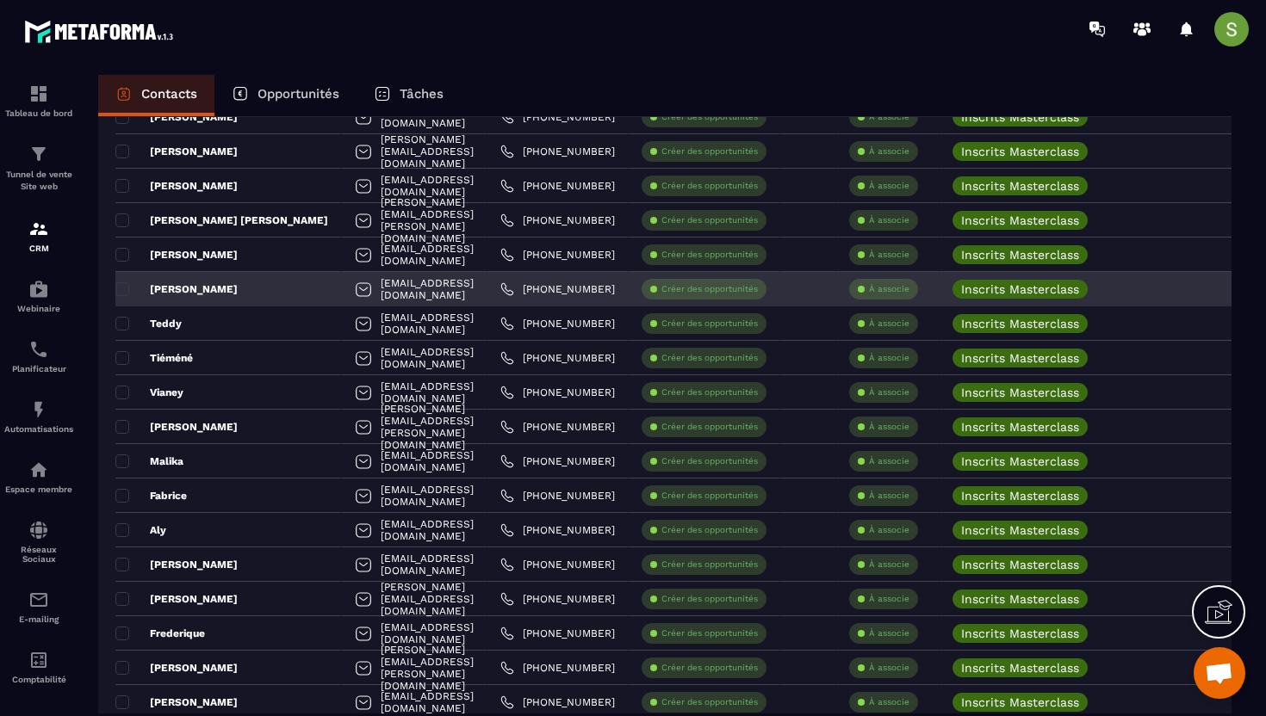
click at [377, 290] on div "[EMAIL_ADDRESS][DOMAIN_NAME]" at bounding box center [415, 289] width 146 height 34
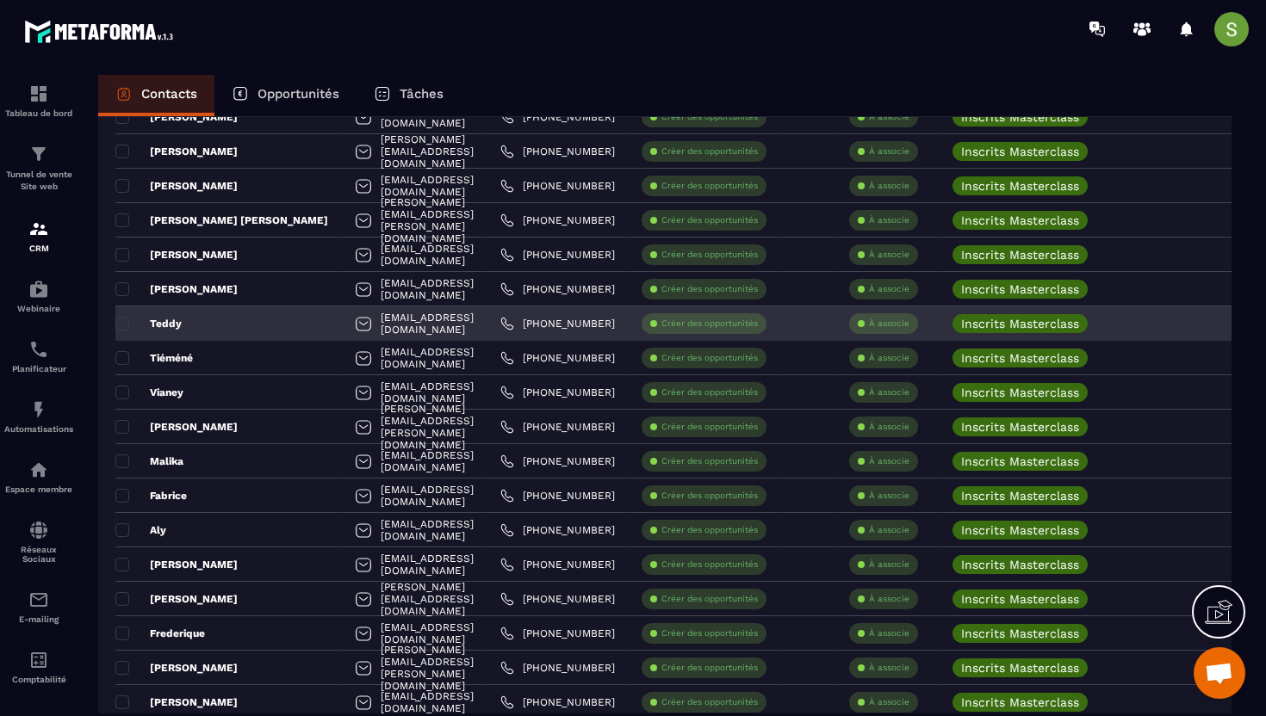
click at [363, 319] on div "[EMAIL_ADDRESS][DOMAIN_NAME]" at bounding box center [415, 324] width 146 height 34
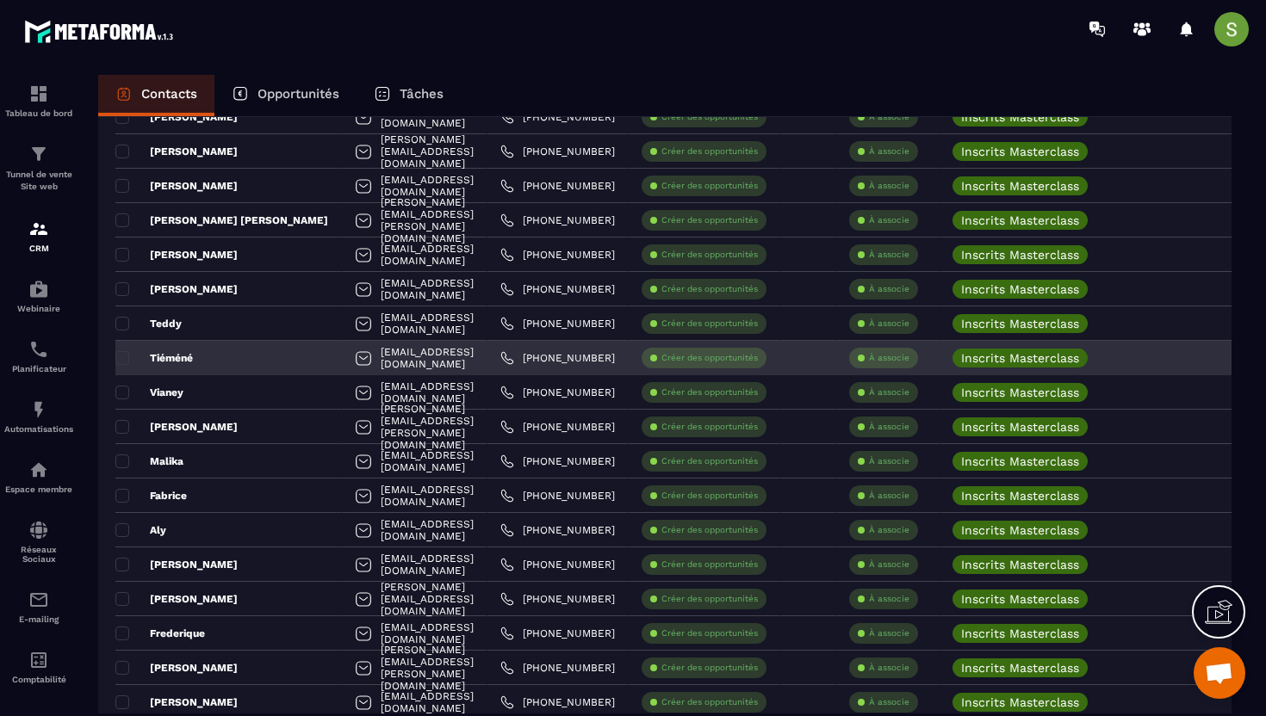
click at [364, 357] on div "[EMAIL_ADDRESS][DOMAIN_NAME]" at bounding box center [415, 358] width 146 height 34
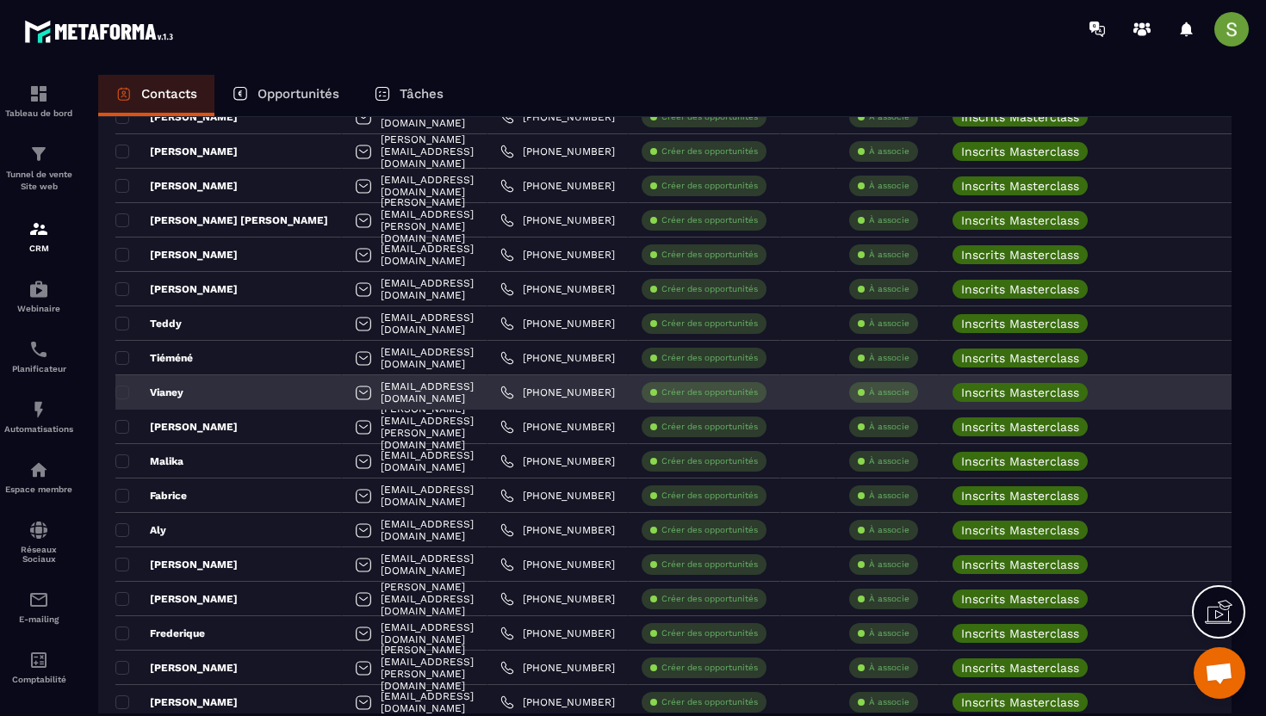
click at [342, 391] on div "[EMAIL_ADDRESS][DOMAIN_NAME]" at bounding box center [415, 392] width 146 height 34
click at [342, 390] on div "[EMAIL_ADDRESS][DOMAIN_NAME]" at bounding box center [415, 392] width 146 height 34
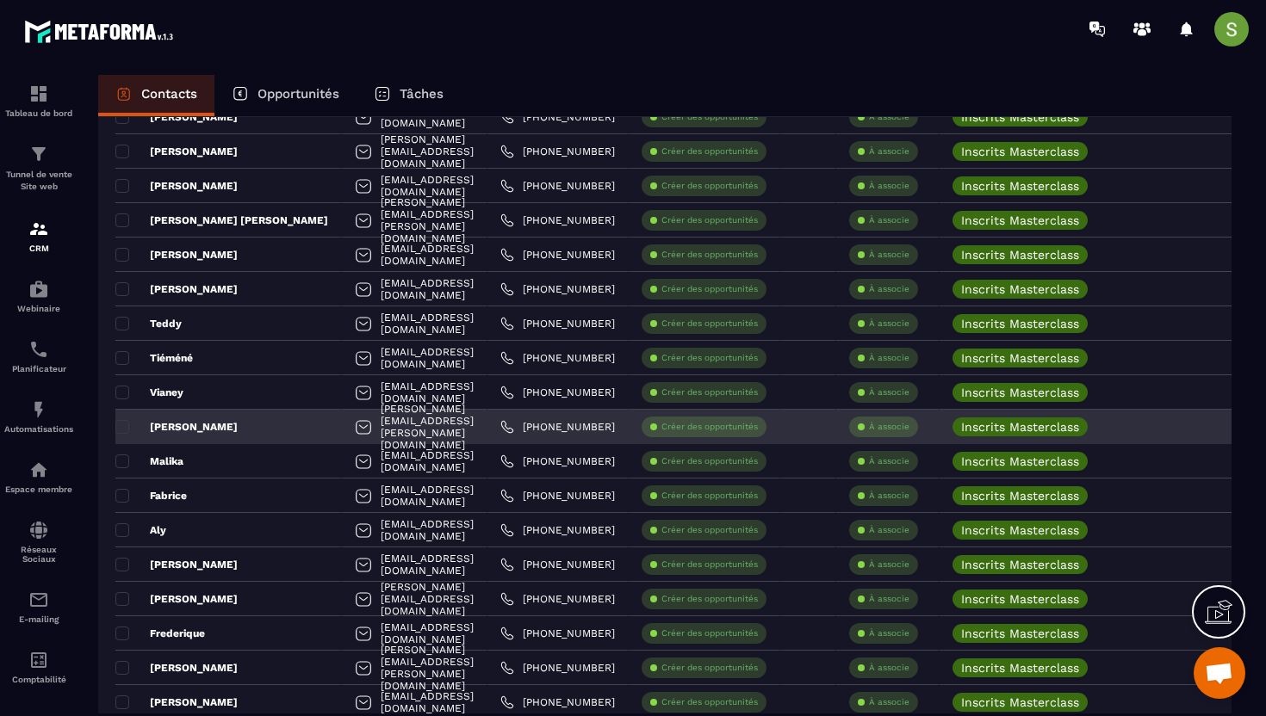
click at [381, 429] on div "[PERSON_NAME][EMAIL_ADDRESS][PERSON_NAME][DOMAIN_NAME]" at bounding box center [415, 427] width 146 height 34
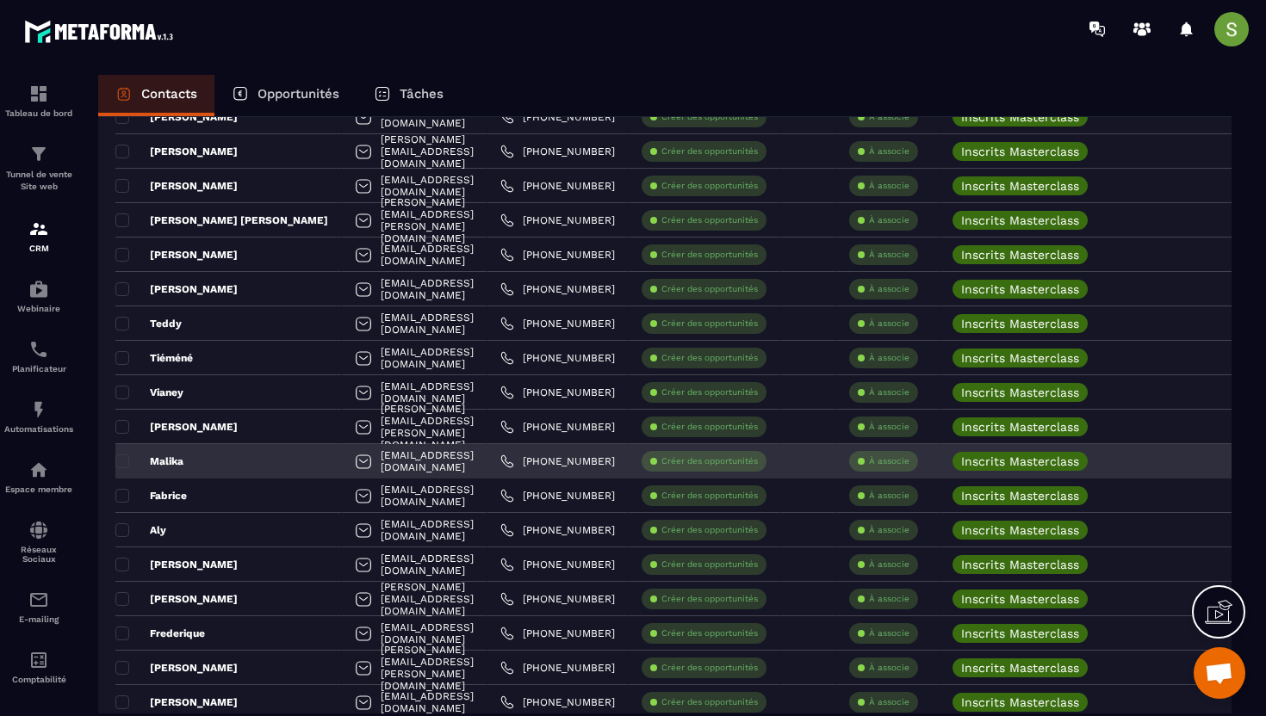
click at [342, 457] on div "[EMAIL_ADDRESS][DOMAIN_NAME]" at bounding box center [415, 461] width 146 height 34
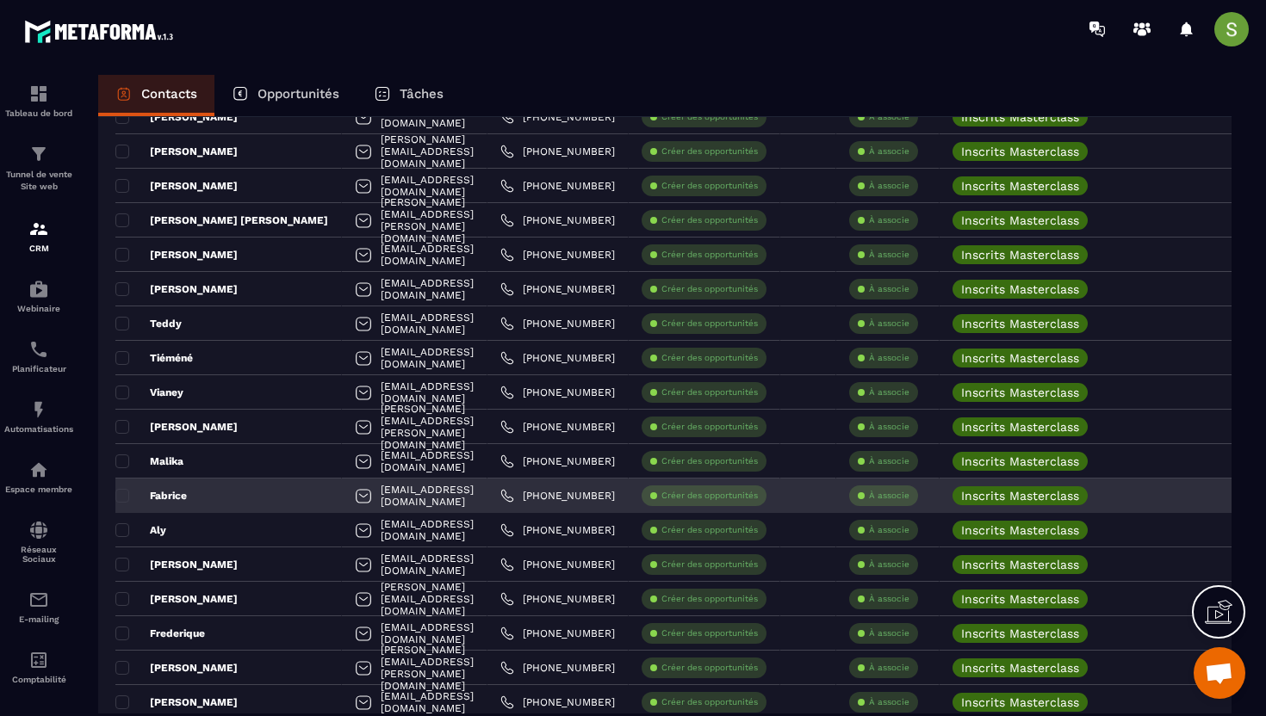
click at [384, 496] on div "[EMAIL_ADDRESS][DOMAIN_NAME]" at bounding box center [415, 496] width 146 height 34
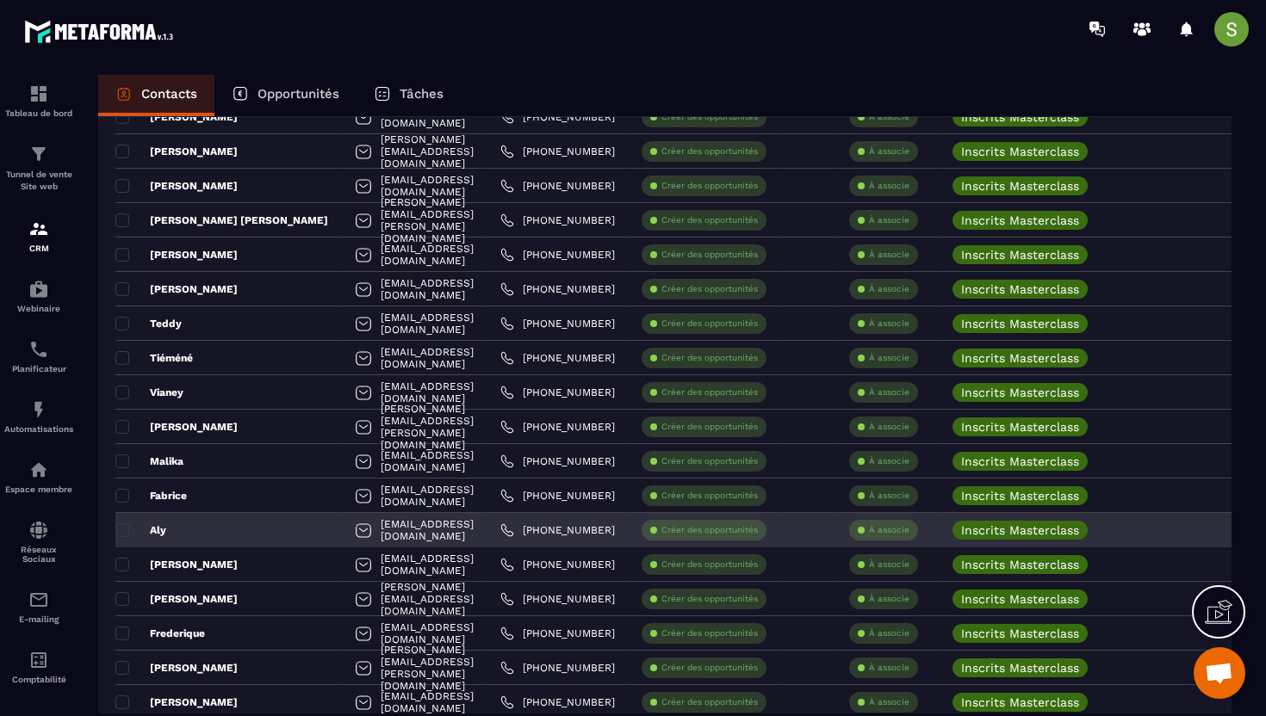
drag, startPoint x: 372, startPoint y: 536, endPoint x: 356, endPoint y: 531, distance: 16.9
click at [356, 531] on div "[EMAIL_ADDRESS][DOMAIN_NAME]" at bounding box center [415, 530] width 146 height 34
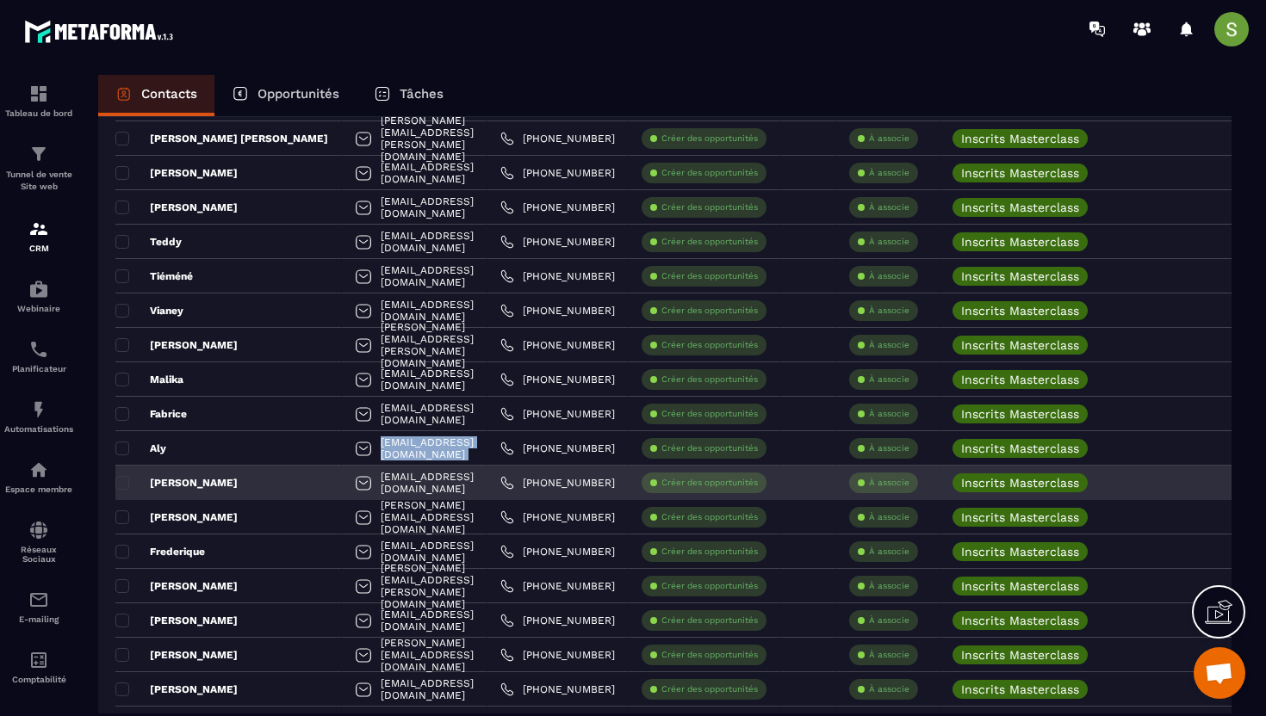
scroll to position [3156, 0]
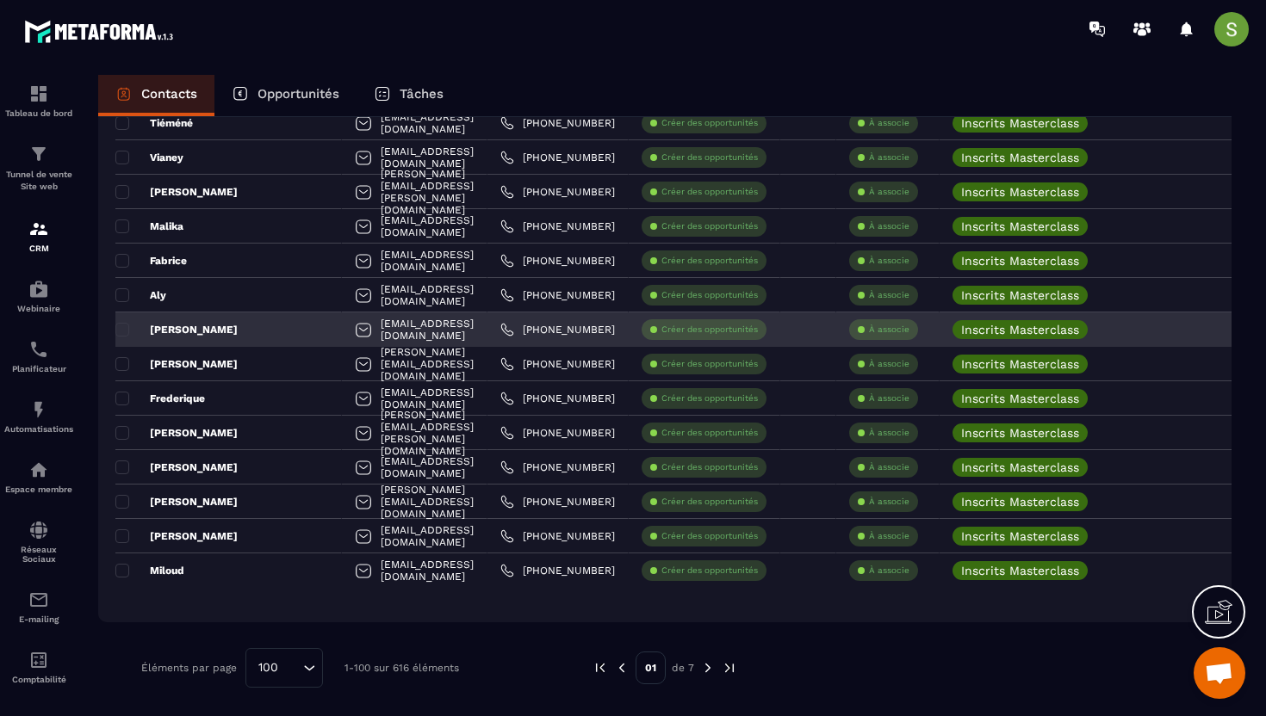
click at [354, 332] on div "[EMAIL_ADDRESS][DOMAIN_NAME]" at bounding box center [415, 330] width 146 height 34
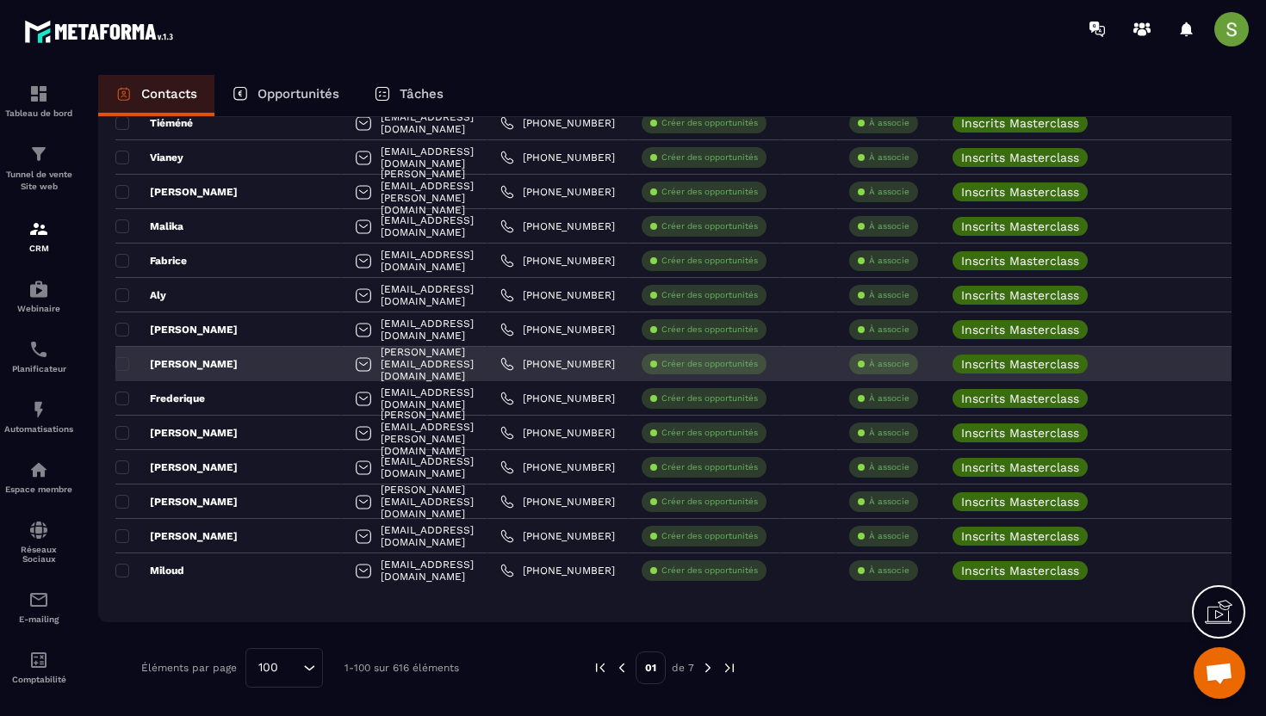
click at [342, 371] on div "[PERSON_NAME][EMAIL_ADDRESS][DOMAIN_NAME]" at bounding box center [415, 364] width 146 height 34
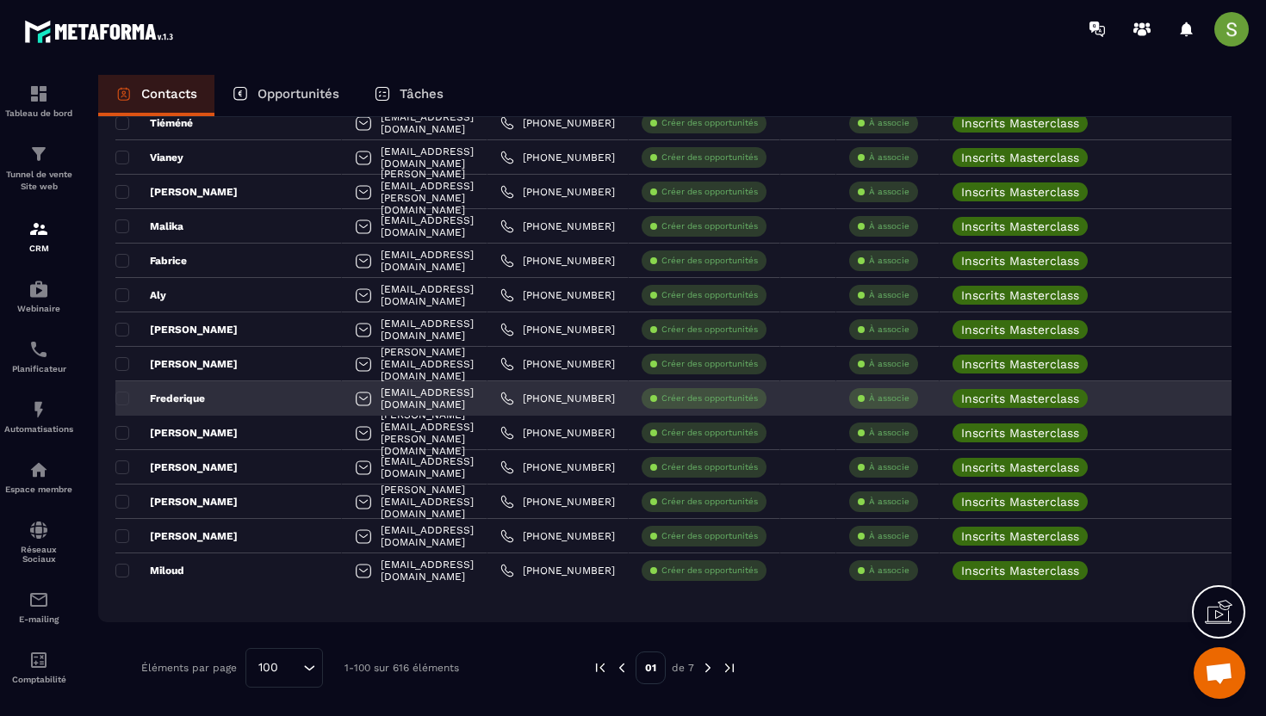
click at [342, 387] on div "[EMAIL_ADDRESS][DOMAIN_NAME]" at bounding box center [415, 398] width 146 height 34
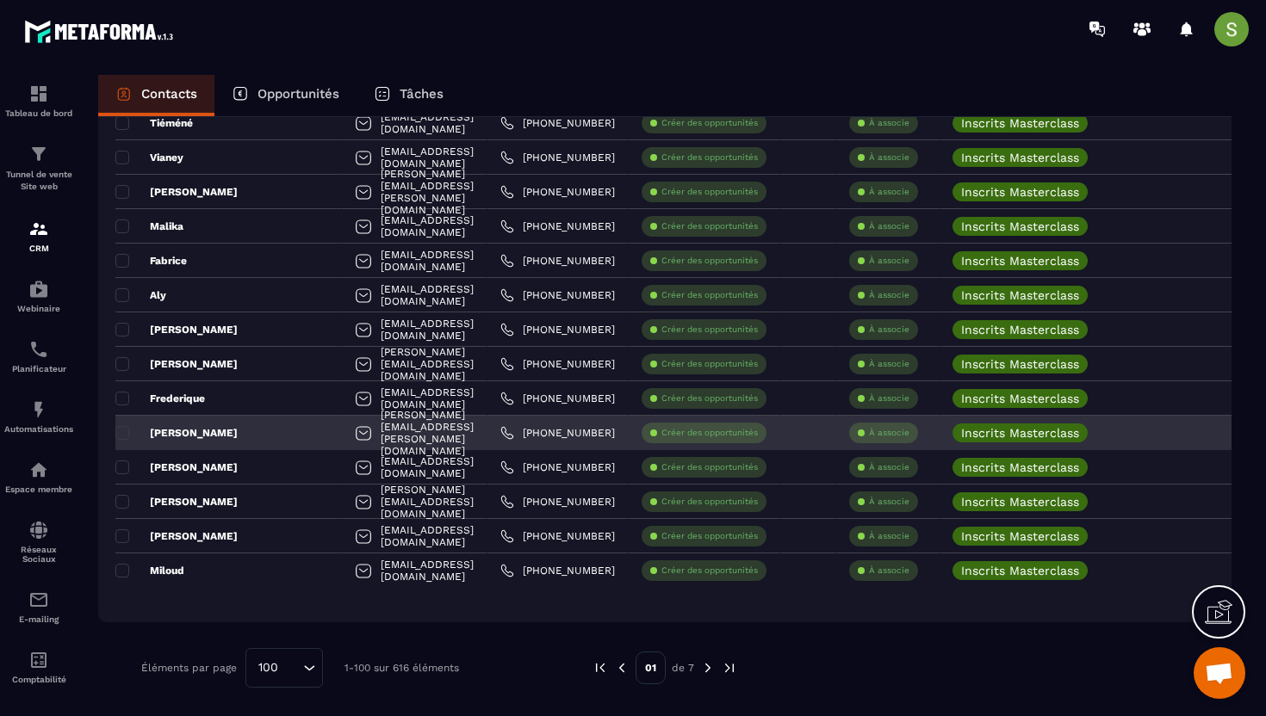
click at [347, 442] on div "[PERSON_NAME][EMAIL_ADDRESS][PERSON_NAME][DOMAIN_NAME]" at bounding box center [415, 433] width 146 height 34
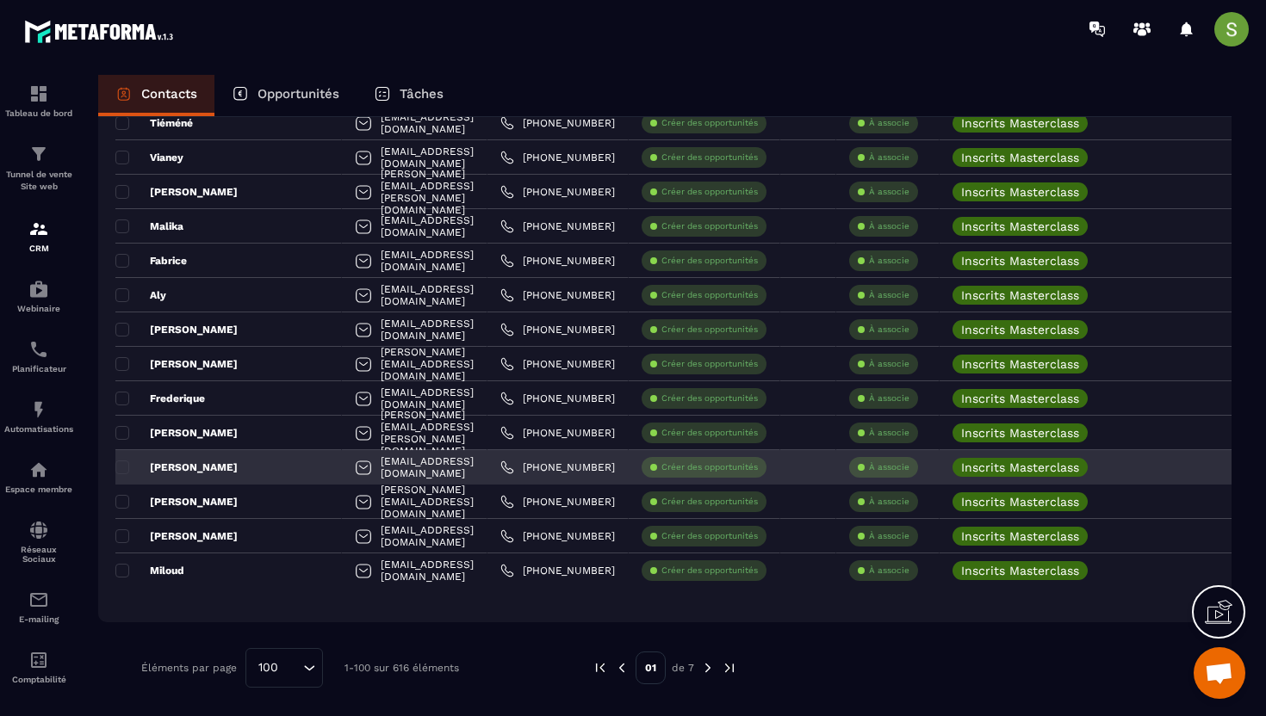
click at [342, 473] on div "[EMAIL_ADDRESS][DOMAIN_NAME]" at bounding box center [415, 467] width 146 height 34
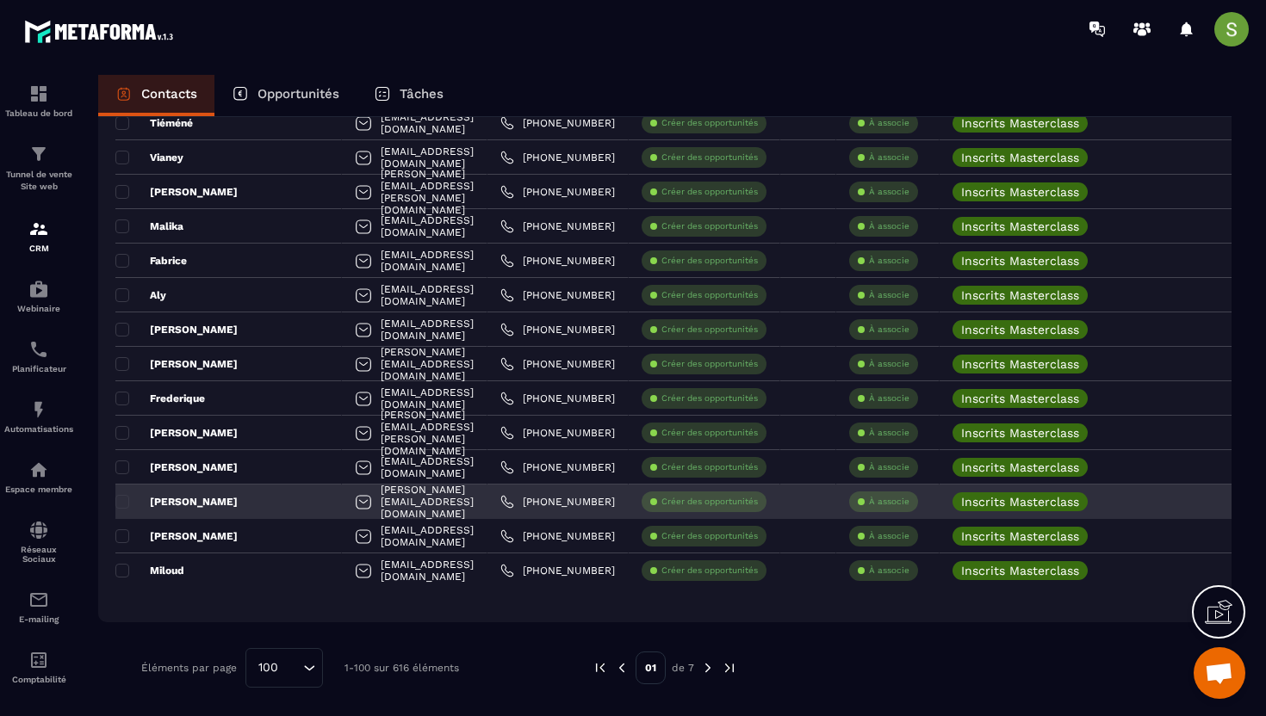
click at [342, 495] on div "[PERSON_NAME][EMAIL_ADDRESS][DOMAIN_NAME]" at bounding box center [415, 502] width 146 height 34
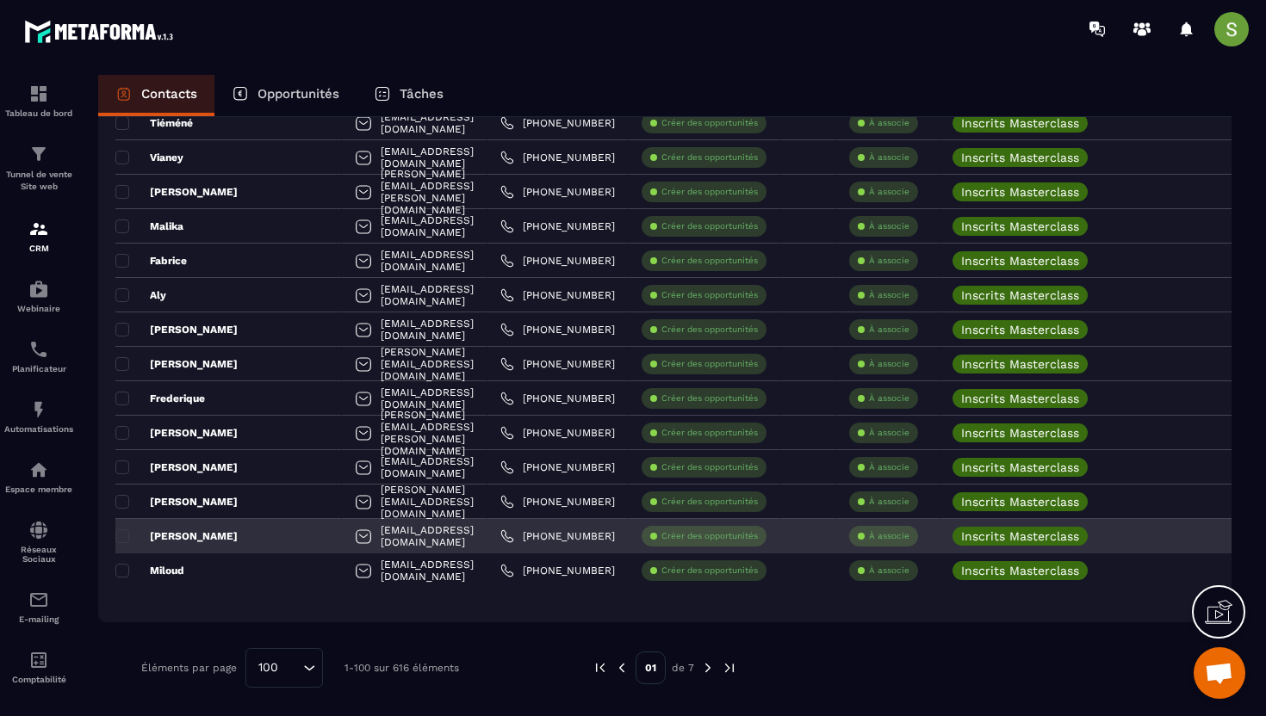
click at [361, 537] on div "[EMAIL_ADDRESS][DOMAIN_NAME]" at bounding box center [415, 536] width 146 height 34
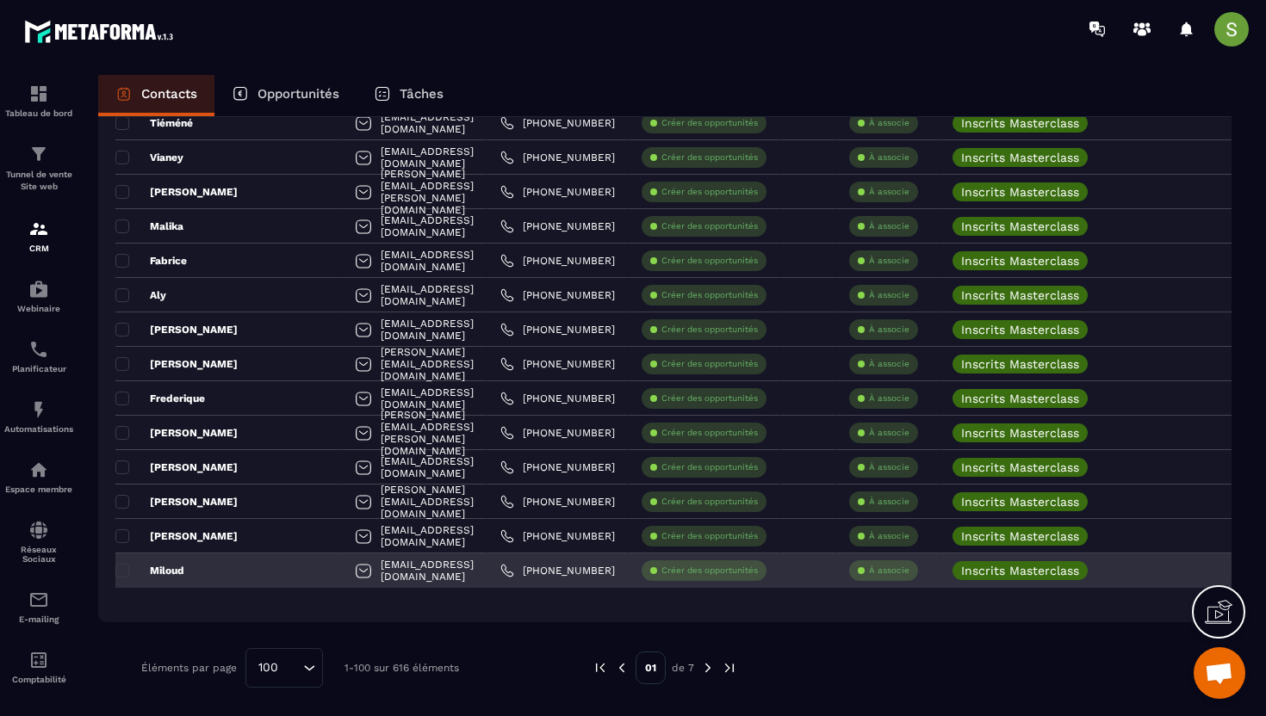
click at [342, 573] on div "[EMAIL_ADDRESS][DOMAIN_NAME]" at bounding box center [415, 571] width 146 height 34
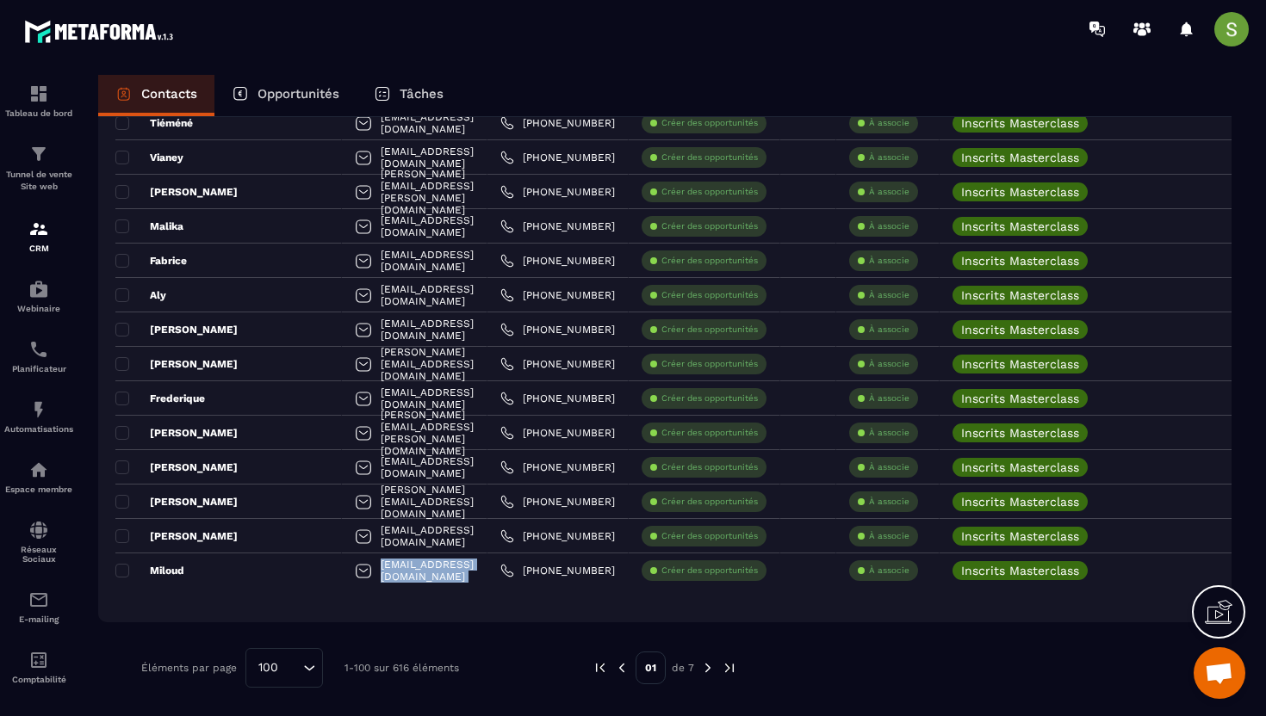
click at [706, 668] on img at bounding box center [708, 669] width 16 height 16
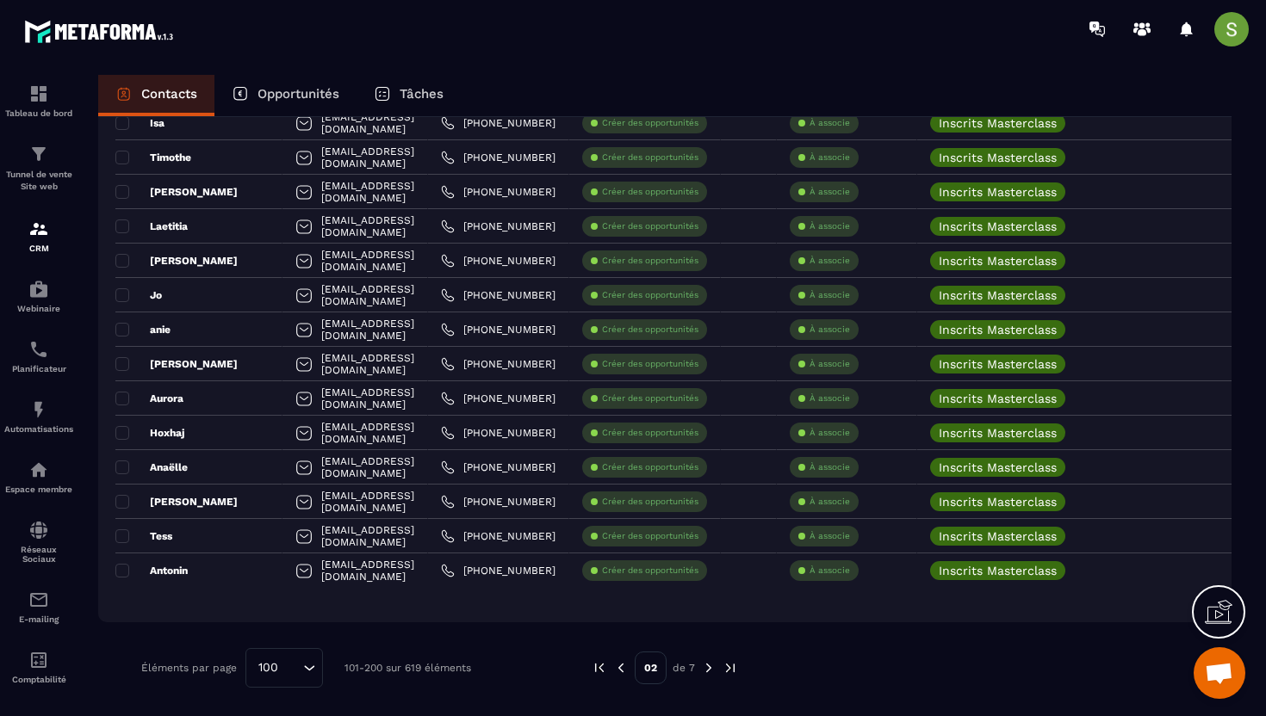
click at [707, 672] on img at bounding box center [709, 669] width 16 height 16
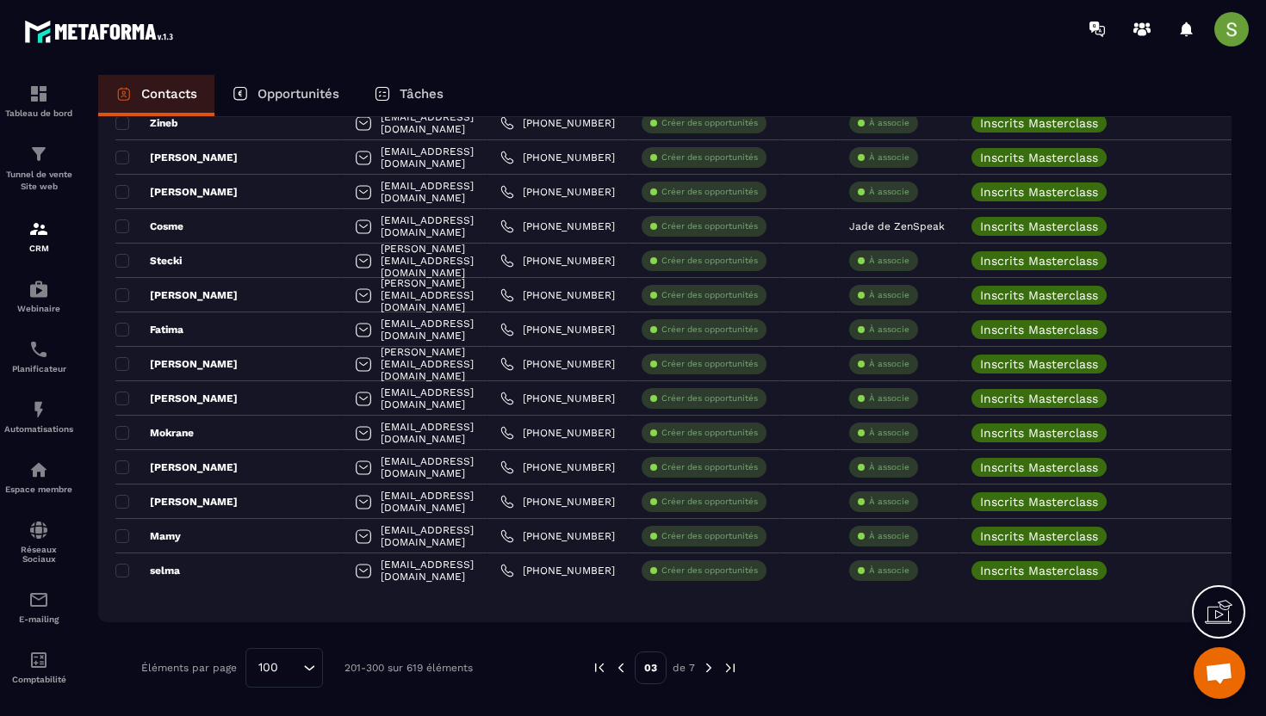
click at [630, 668] on div "03 de 7" at bounding box center [665, 668] width 146 height 40
click at [623, 671] on img at bounding box center [621, 669] width 16 height 16
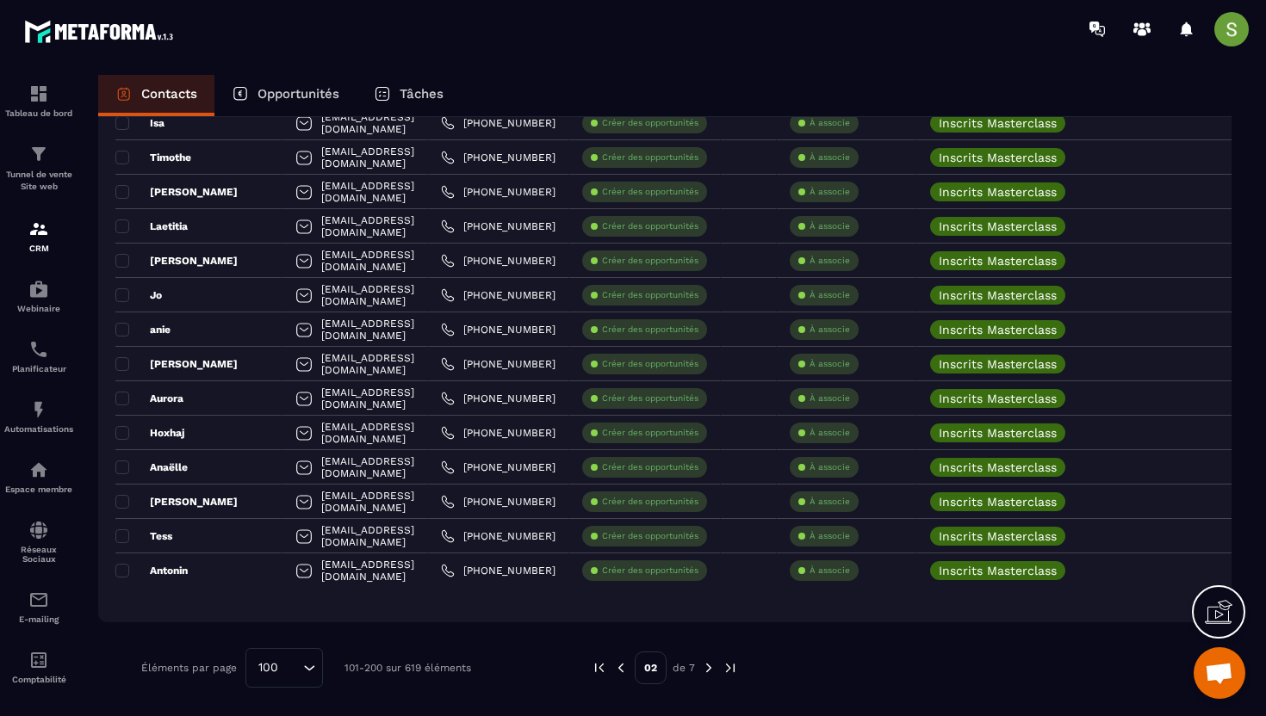
click at [623, 669] on img at bounding box center [621, 669] width 16 height 16
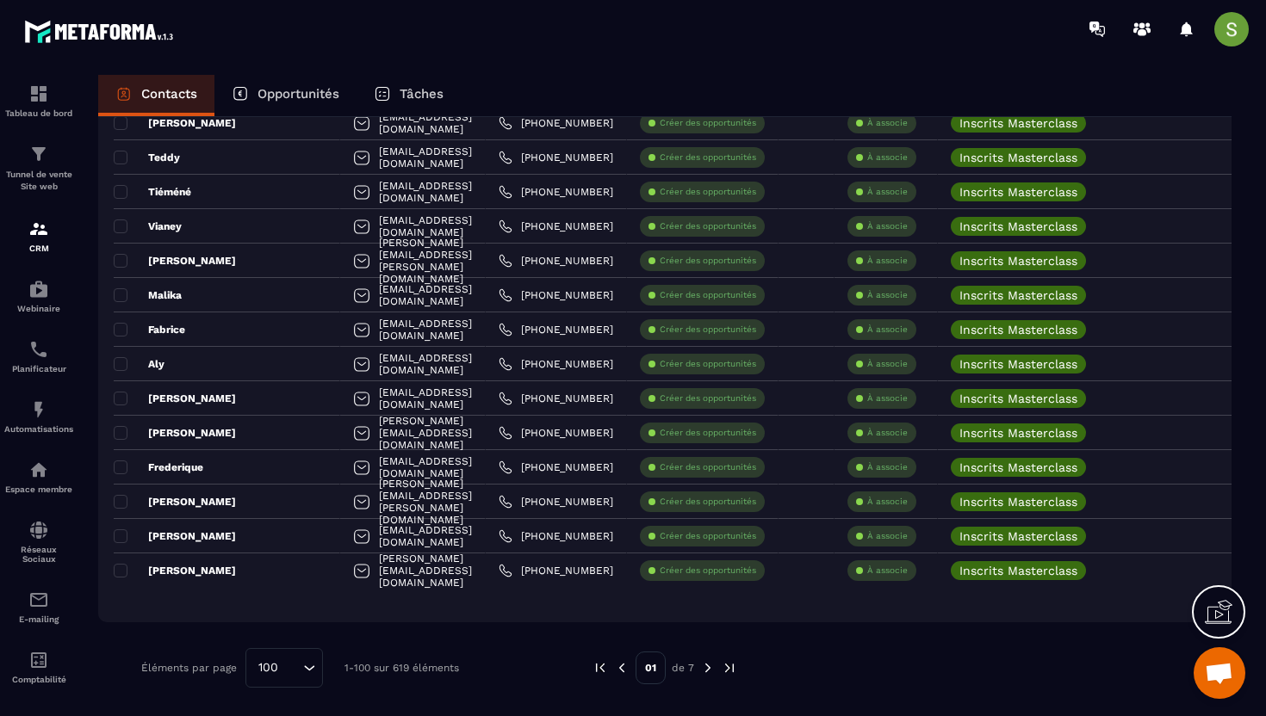
click at [708, 663] on img at bounding box center [708, 669] width 16 height 16
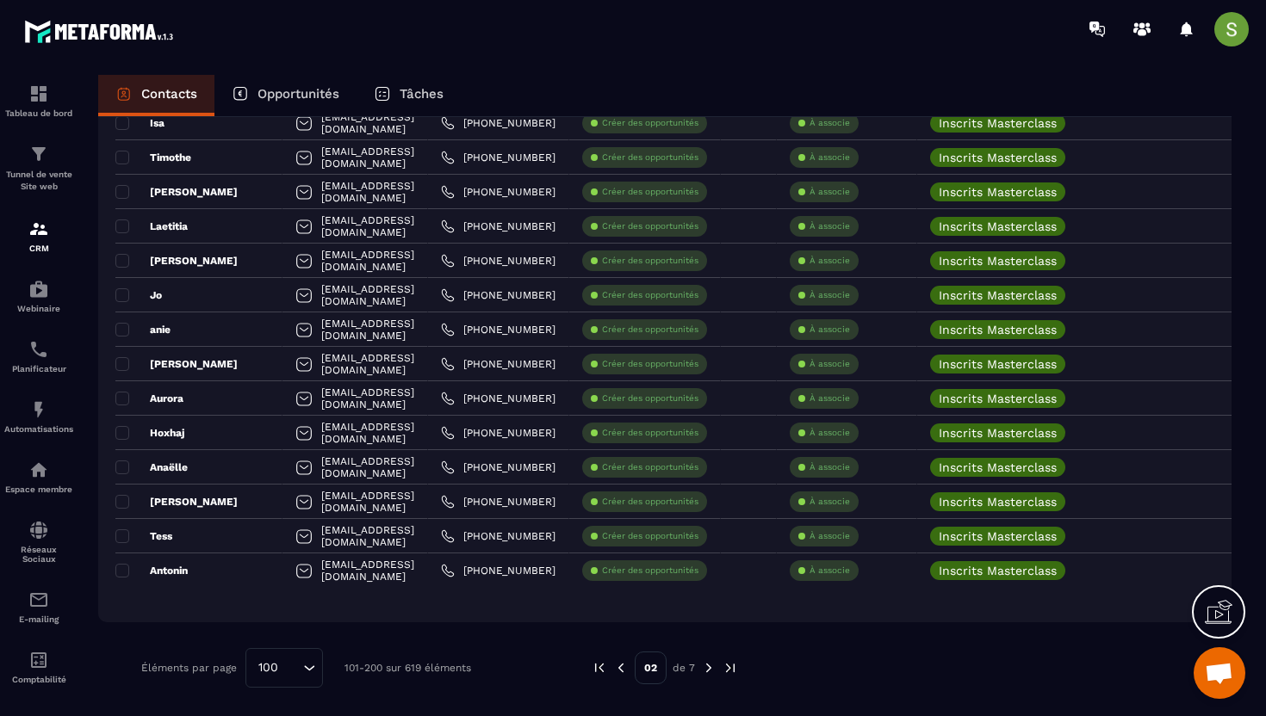
click at [619, 666] on img at bounding box center [621, 669] width 16 height 16
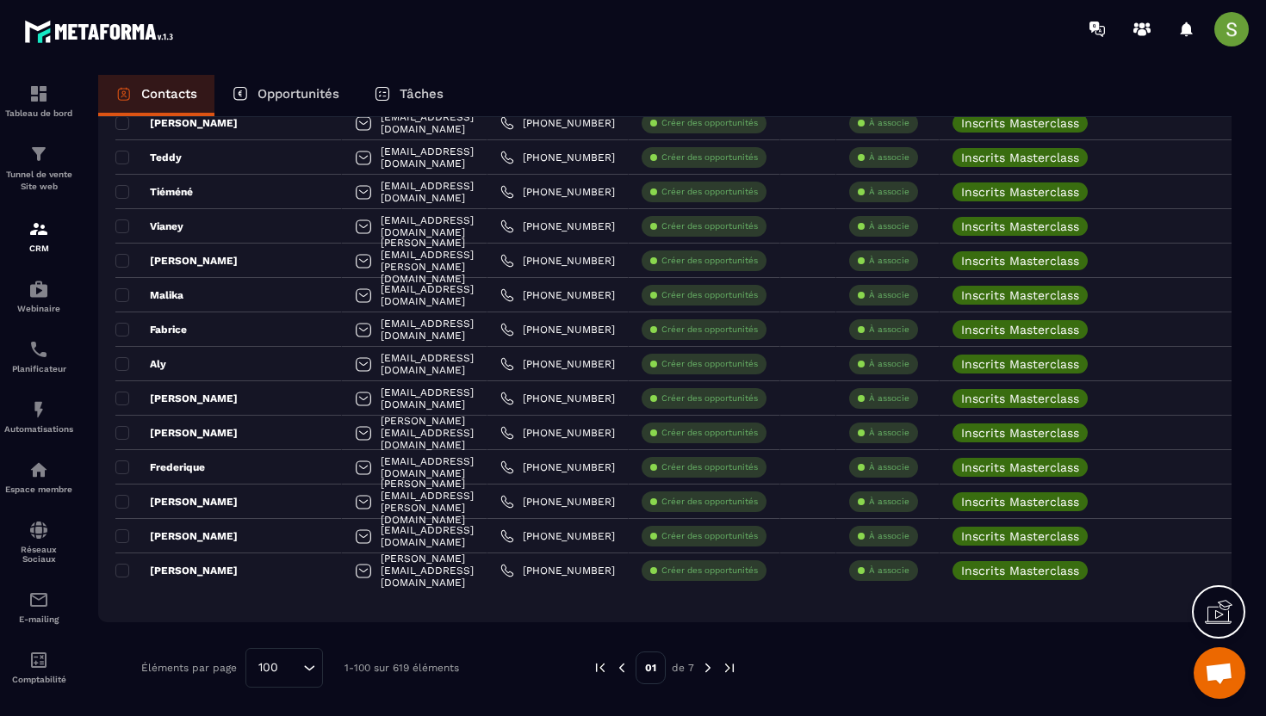
click at [704, 669] on img at bounding box center [708, 669] width 16 height 16
